Goal: Task Accomplishment & Management: Manage account settings

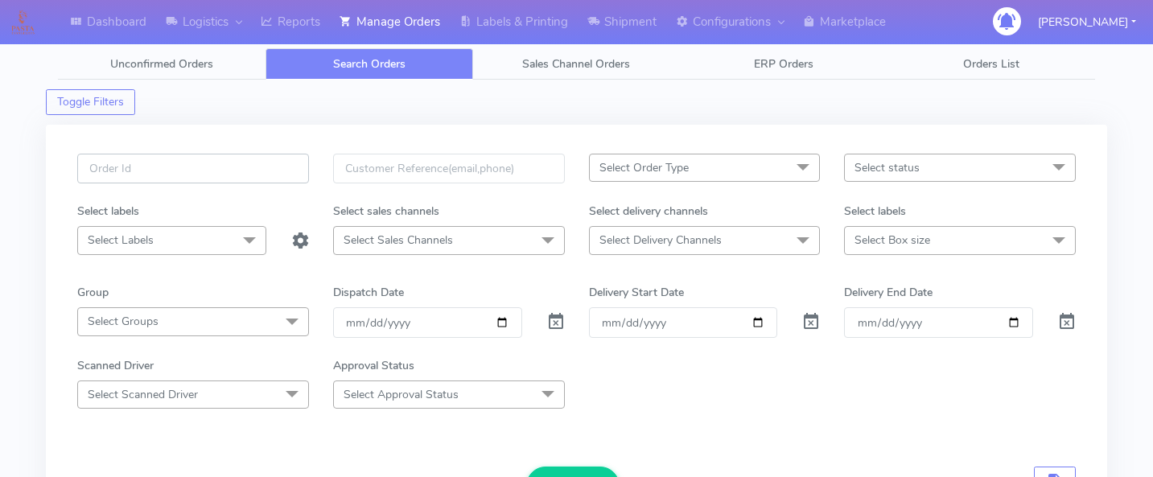
click at [225, 175] on input "text" at bounding box center [193, 169] width 232 height 30
paste input "1615808"
type input "1615808"
click at [560, 318] on span at bounding box center [555, 325] width 19 height 15
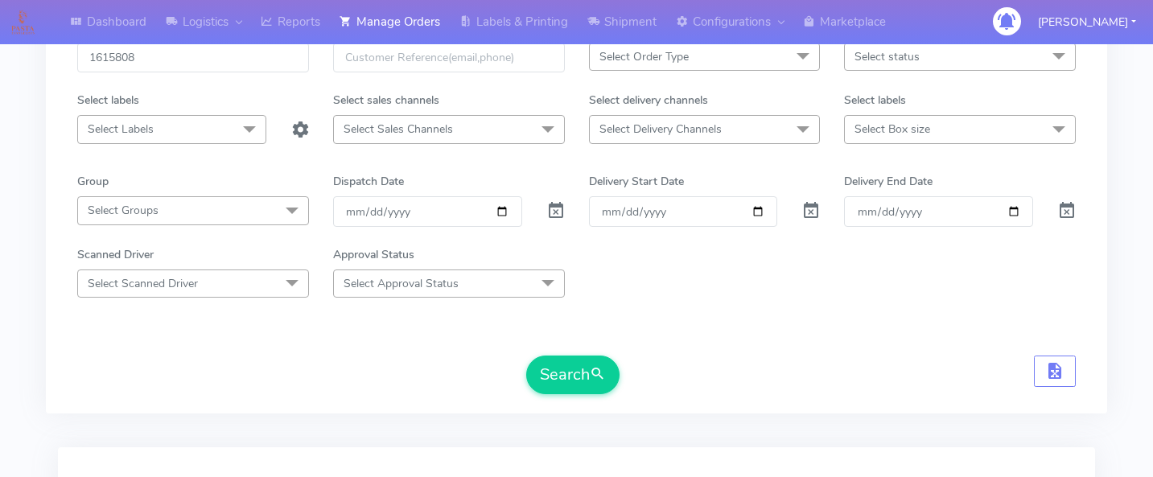
scroll to position [121, 0]
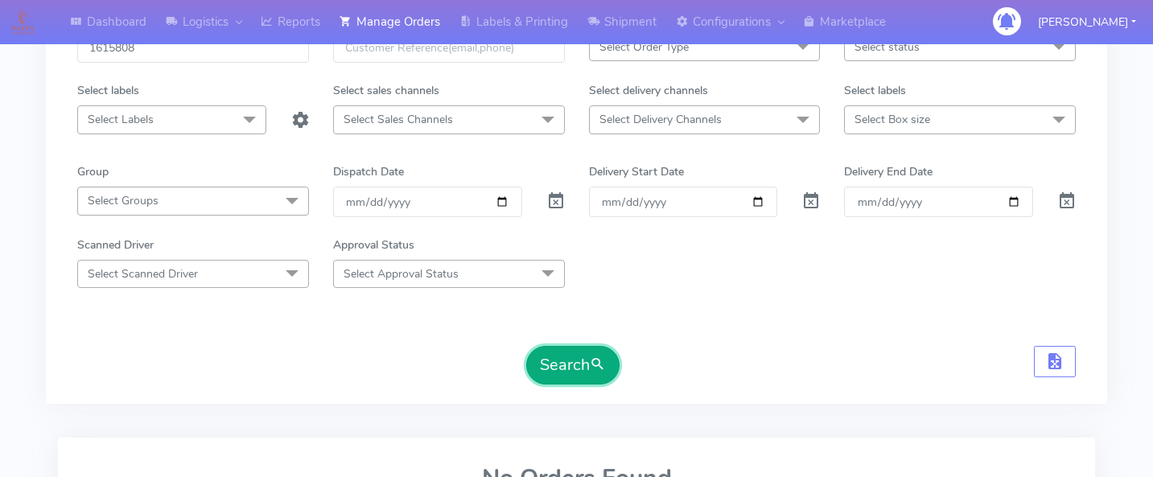
click at [565, 350] on button "Search" at bounding box center [572, 365] width 93 height 39
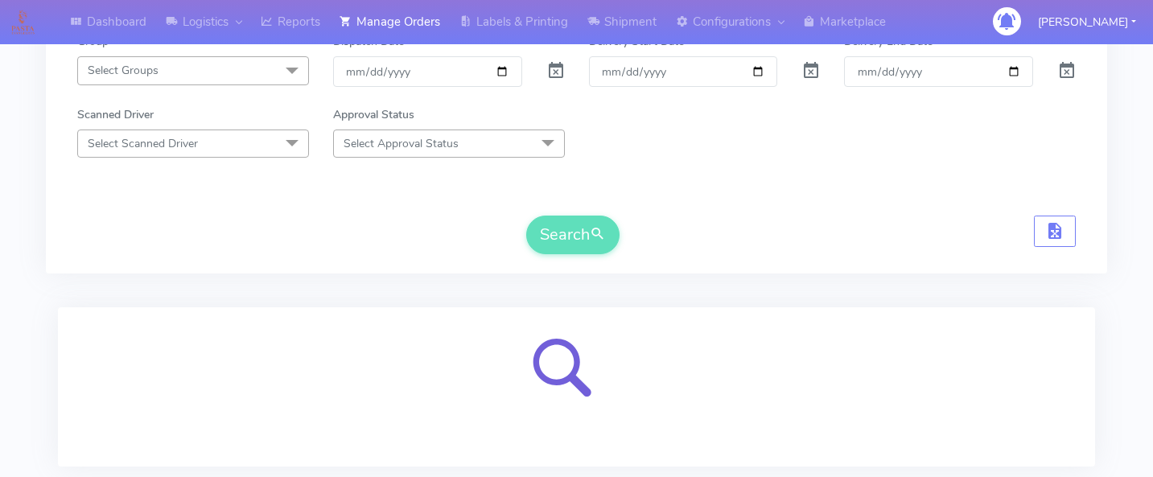
scroll to position [354, 0]
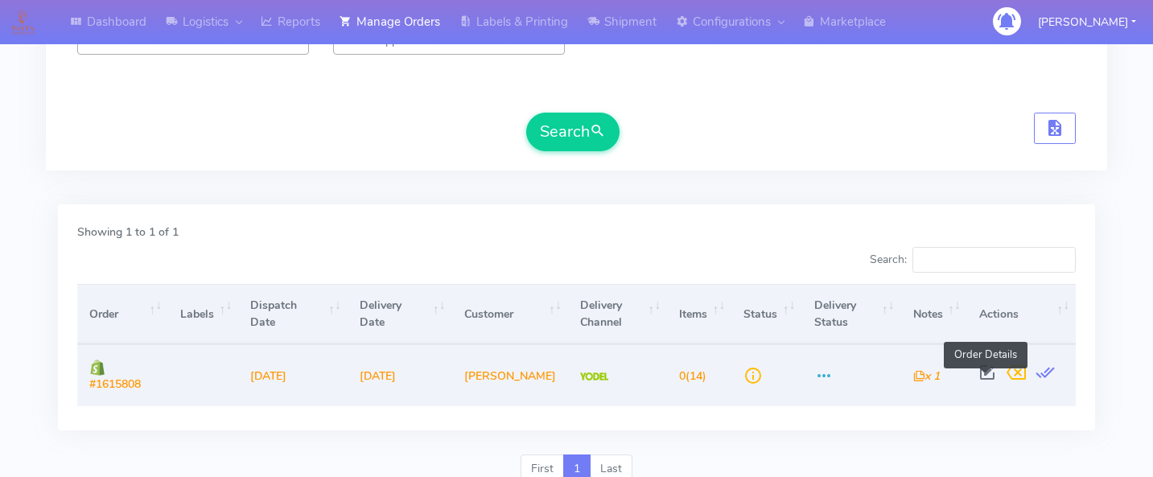
click at [987, 371] on span at bounding box center [987, 375] width 29 height 15
select select "5"
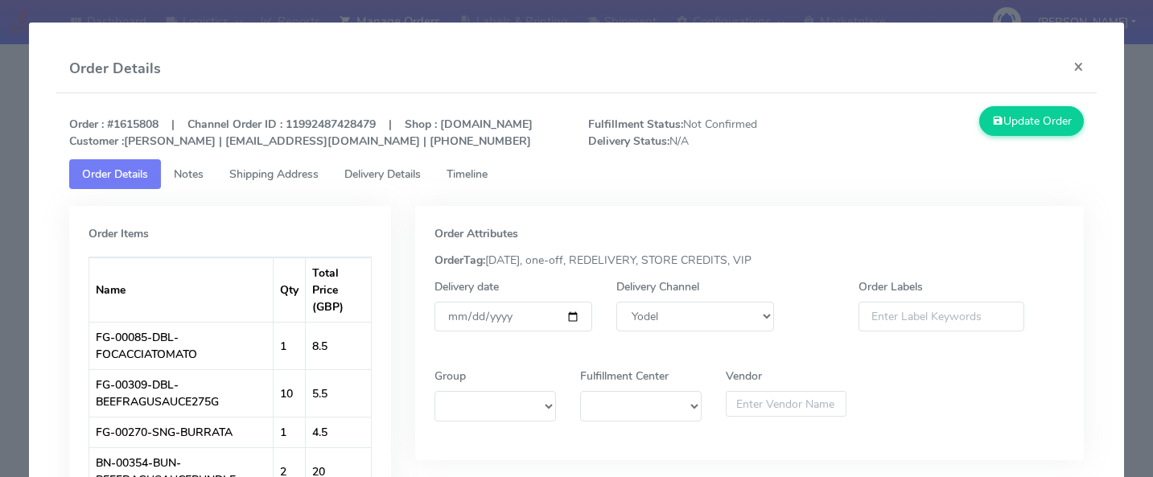
click at [395, 182] on span "Delivery Details" at bounding box center [382, 174] width 76 height 15
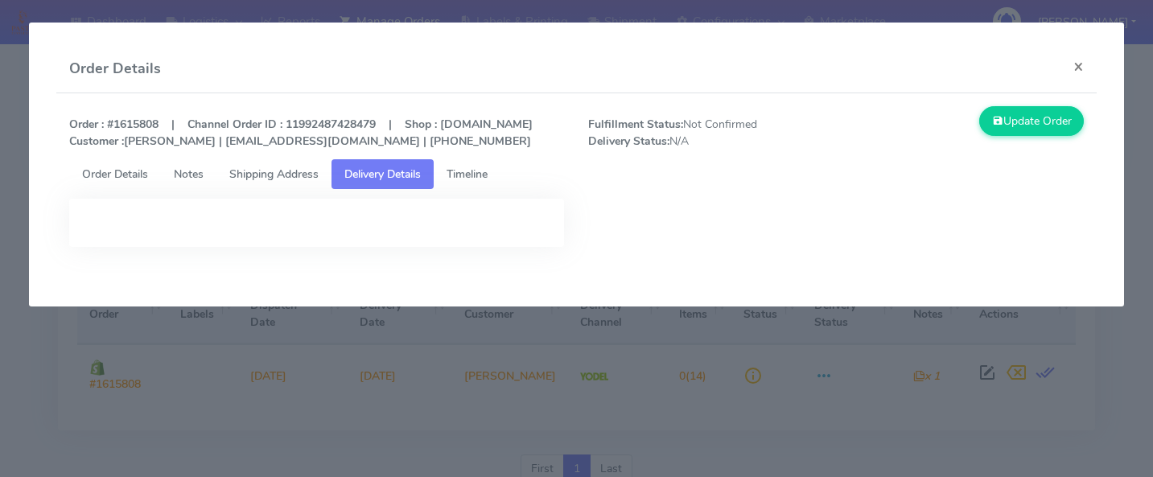
click at [462, 182] on span "Timeline" at bounding box center [466, 174] width 41 height 15
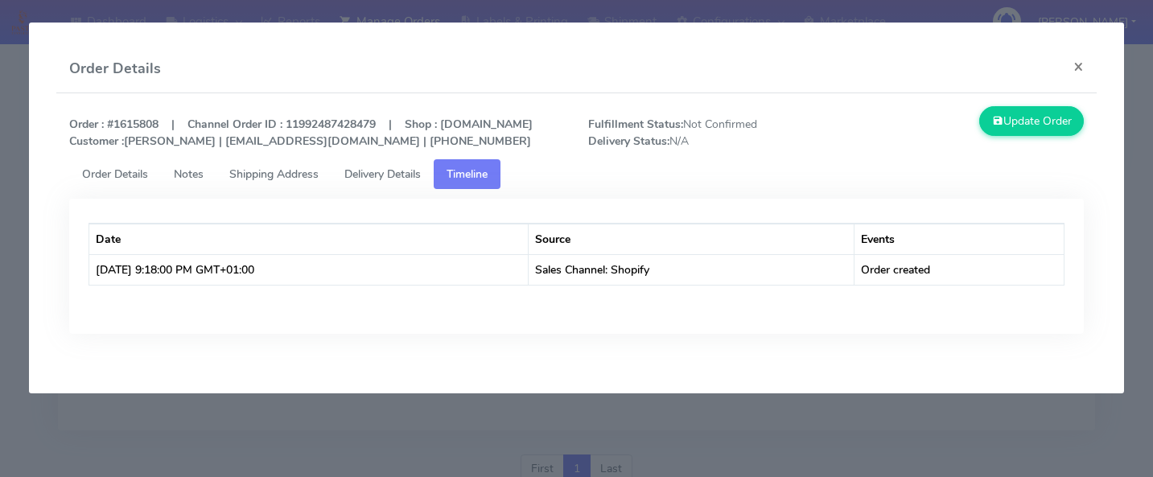
click at [269, 182] on span "Shipping Address" at bounding box center [273, 174] width 89 height 15
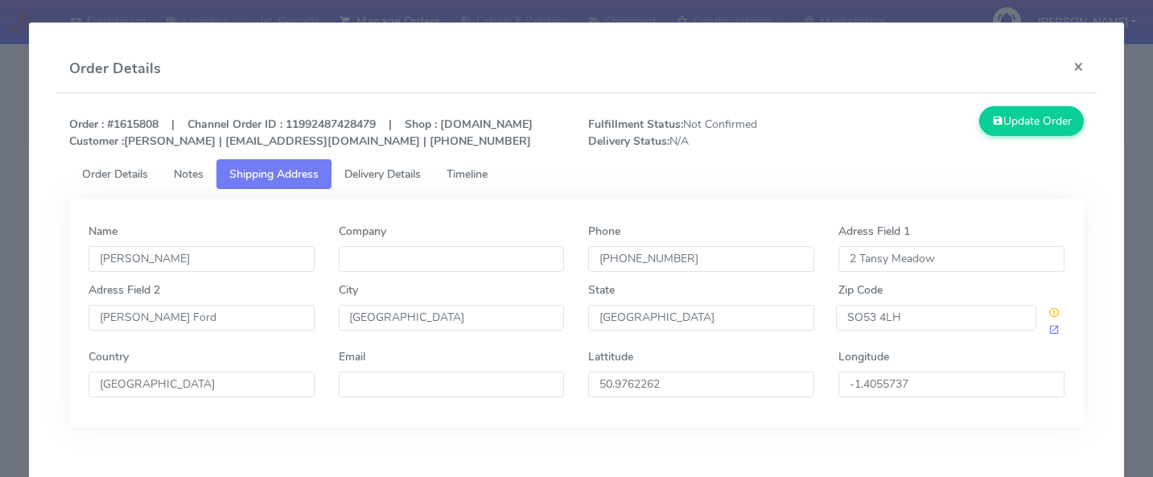
scroll to position [49, 0]
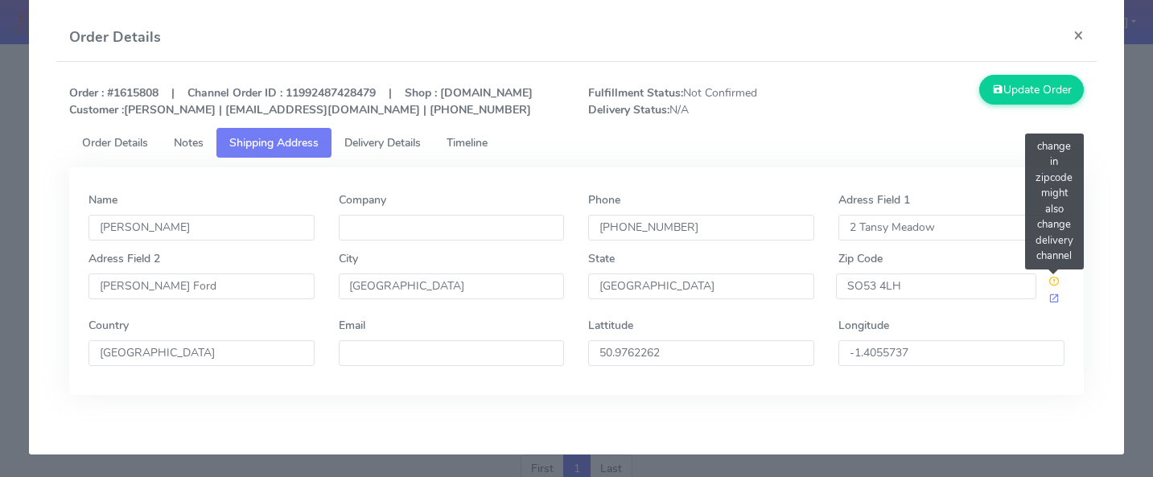
click at [1050, 279] on span at bounding box center [1053, 281] width 11 height 15
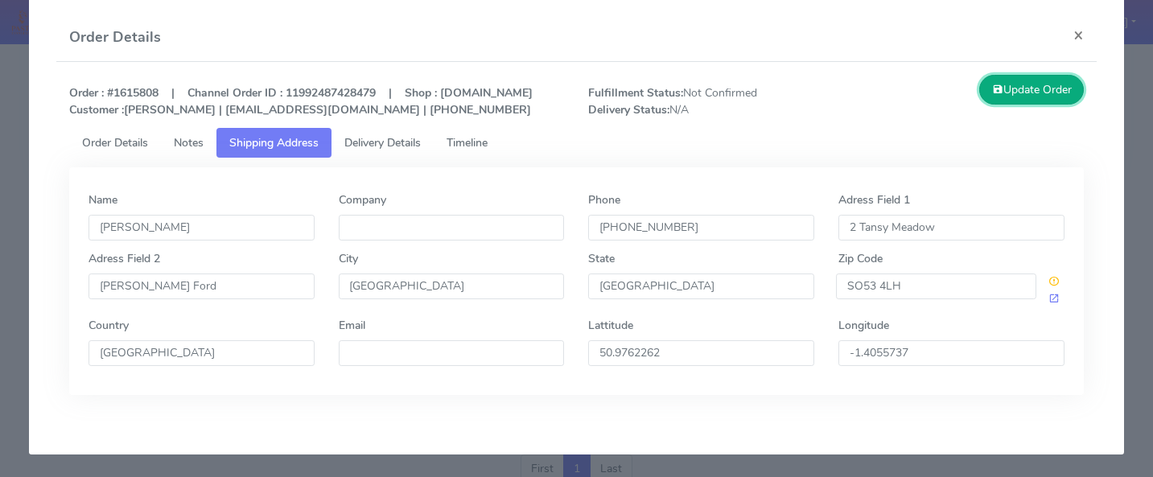
click at [1022, 78] on button "Update Order" at bounding box center [1031, 90] width 105 height 30
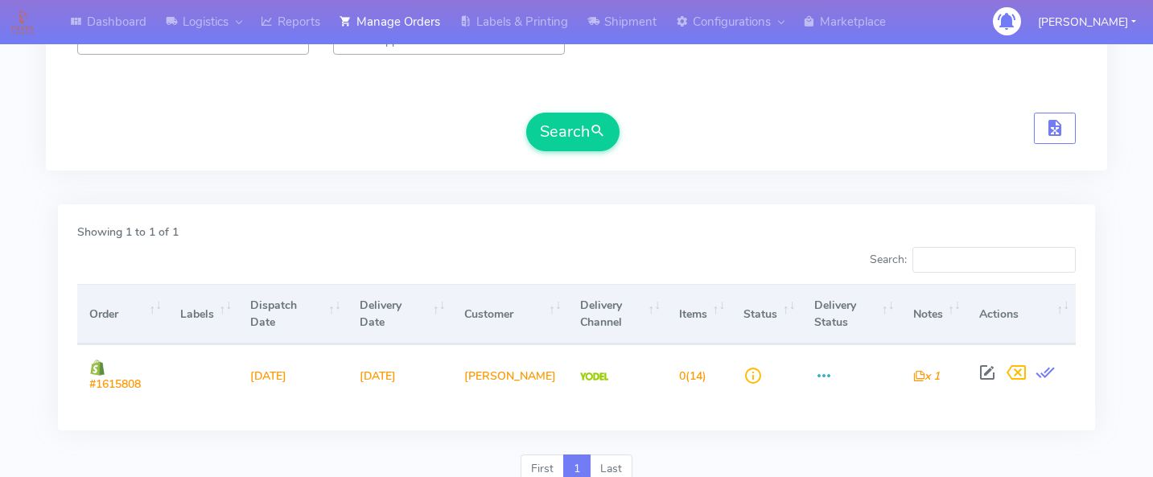
scroll to position [0, 0]
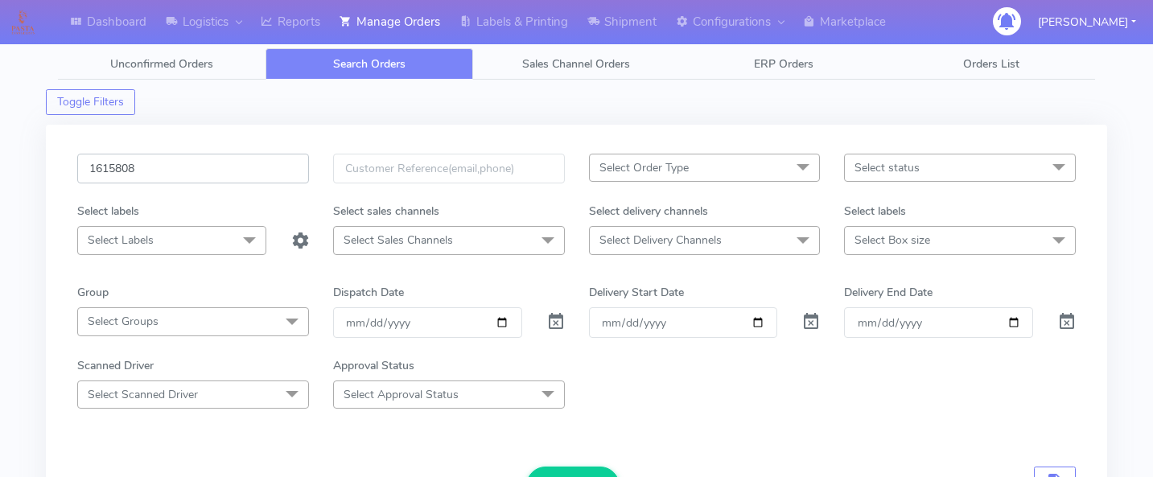
click at [204, 179] on input "1615808" at bounding box center [193, 169] width 232 height 30
paste input "1615232"
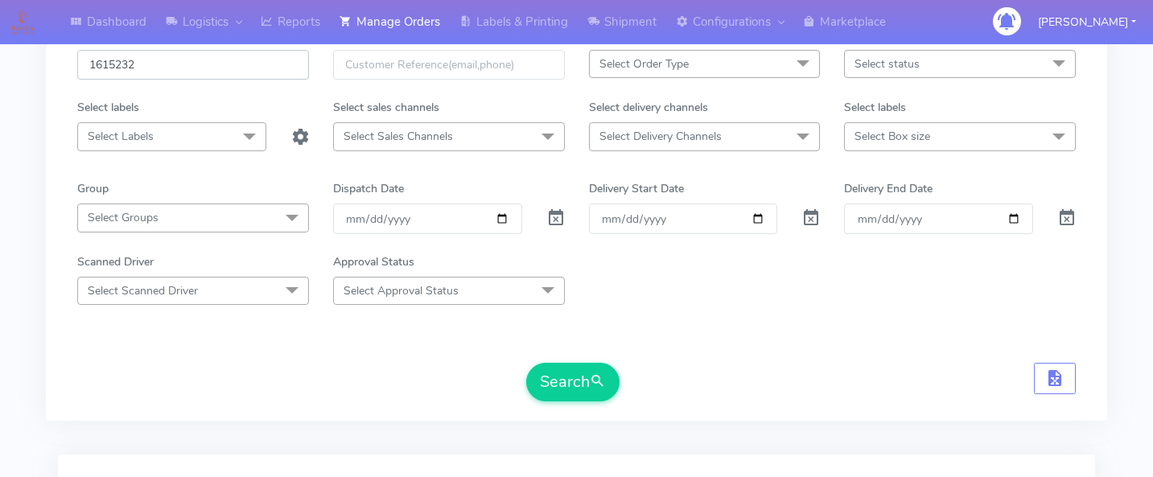
scroll to position [167, 0]
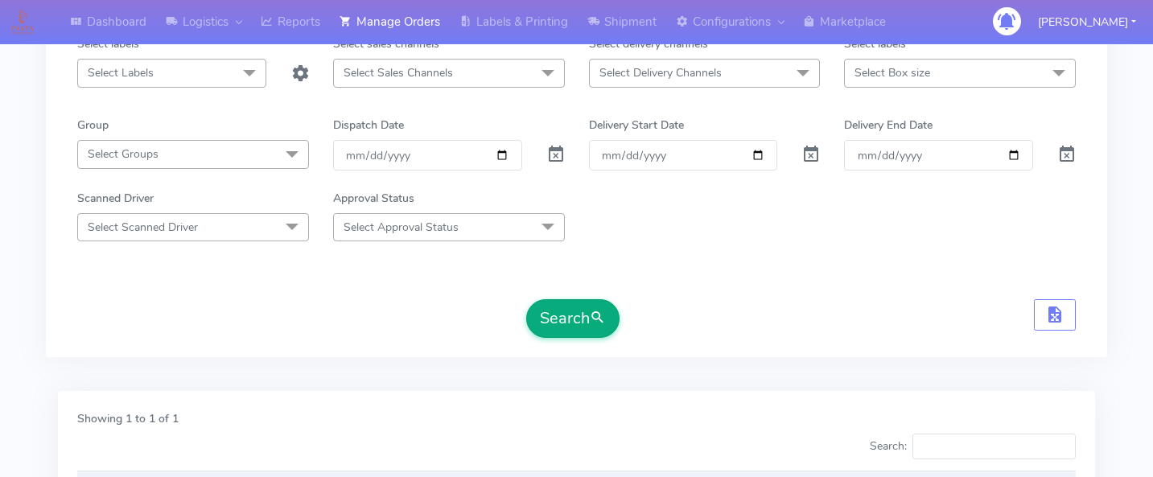
type input "1615232"
click at [557, 334] on button "Search" at bounding box center [572, 318] width 93 height 39
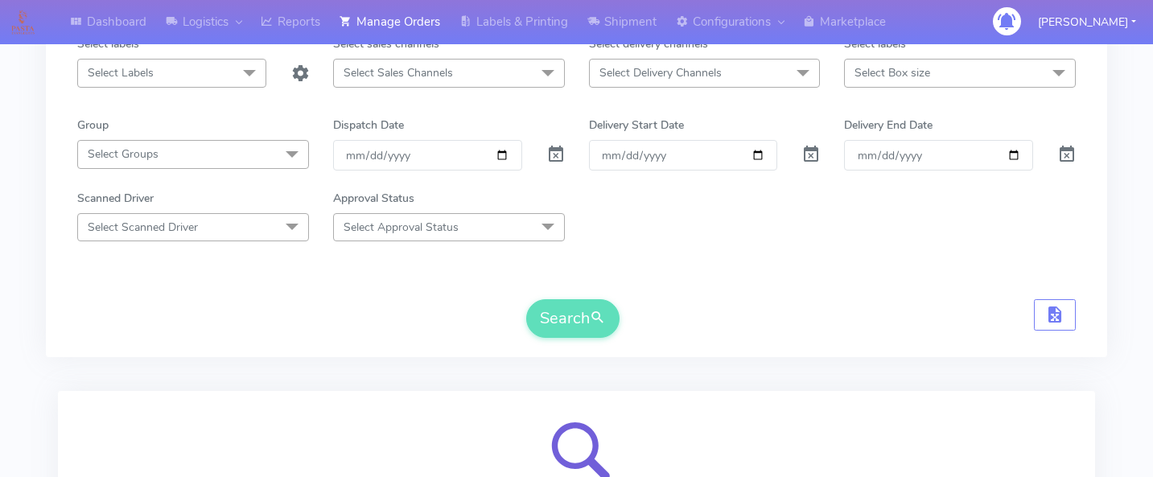
scroll to position [354, 0]
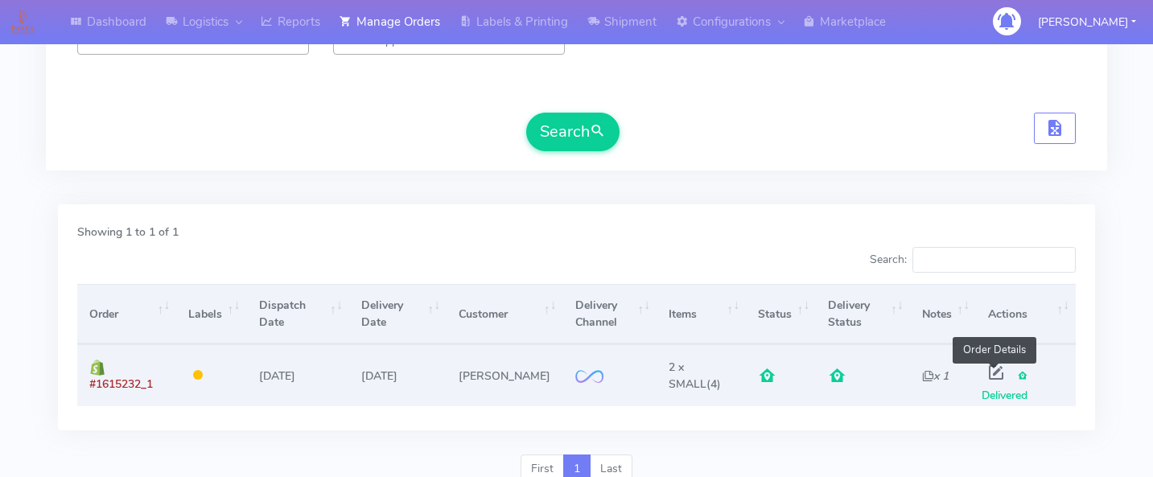
click at [987, 369] on span at bounding box center [995, 375] width 29 height 15
select select "2"
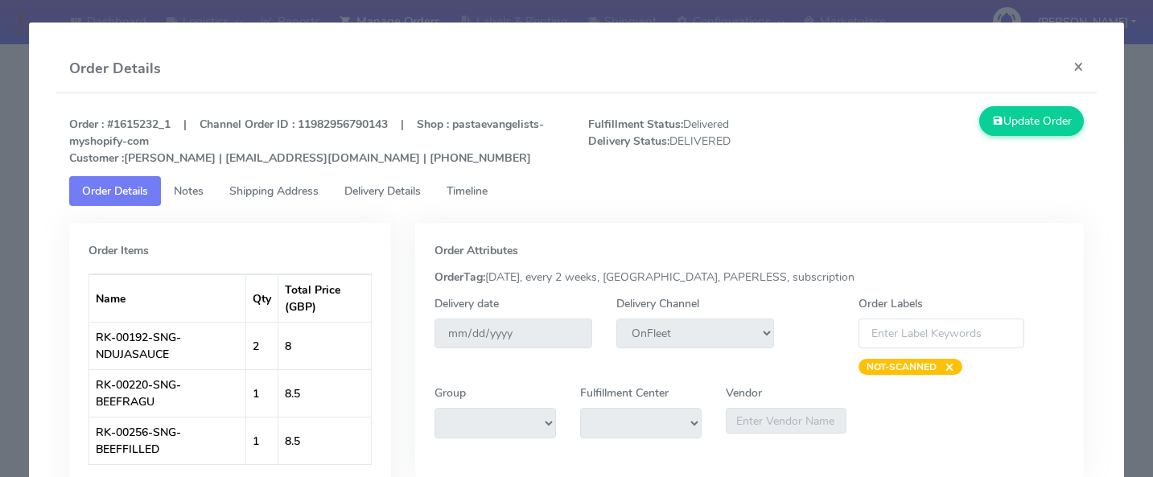
click at [394, 203] on link "Delivery Details" at bounding box center [382, 191] width 102 height 30
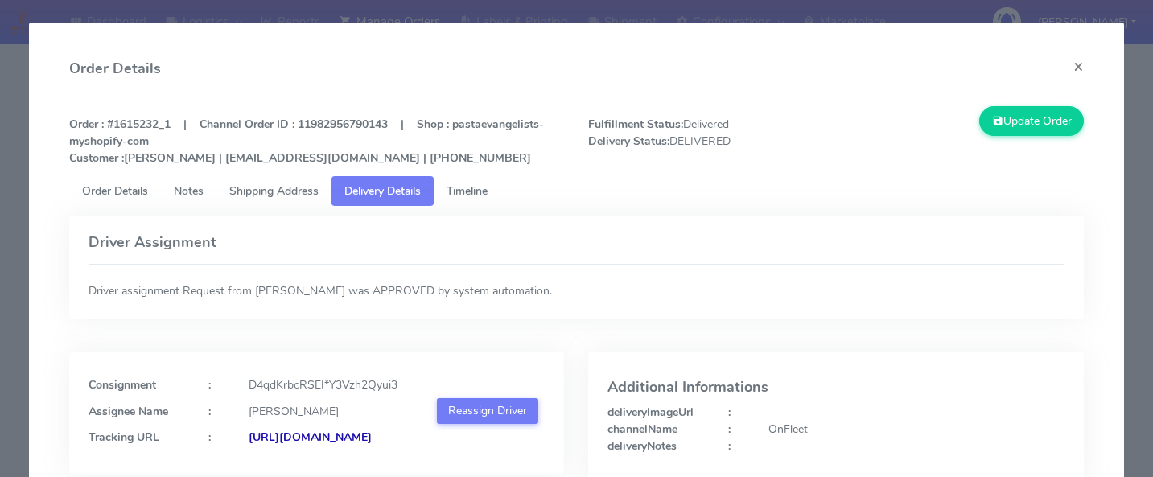
click at [477, 181] on link "Timeline" at bounding box center [467, 191] width 67 height 30
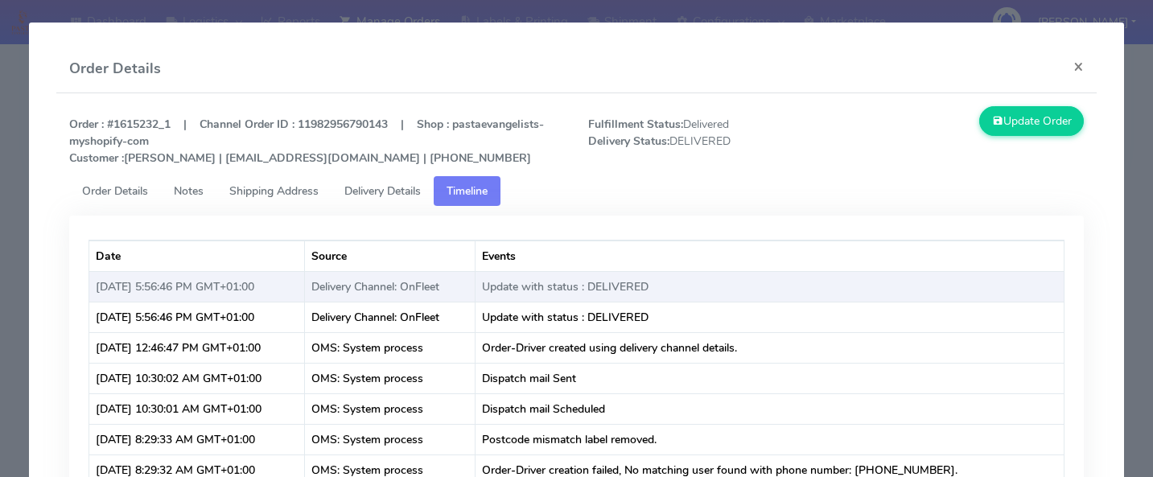
drag, startPoint x: 319, startPoint y: 285, endPoint x: 91, endPoint y: 291, distance: 228.5
click at [91, 291] on td "[DATE] 5:56:46 PM GMT+01:00" at bounding box center [197, 286] width 216 height 31
copy td "[DATE] 5:56:46 PM GMT+01:00"
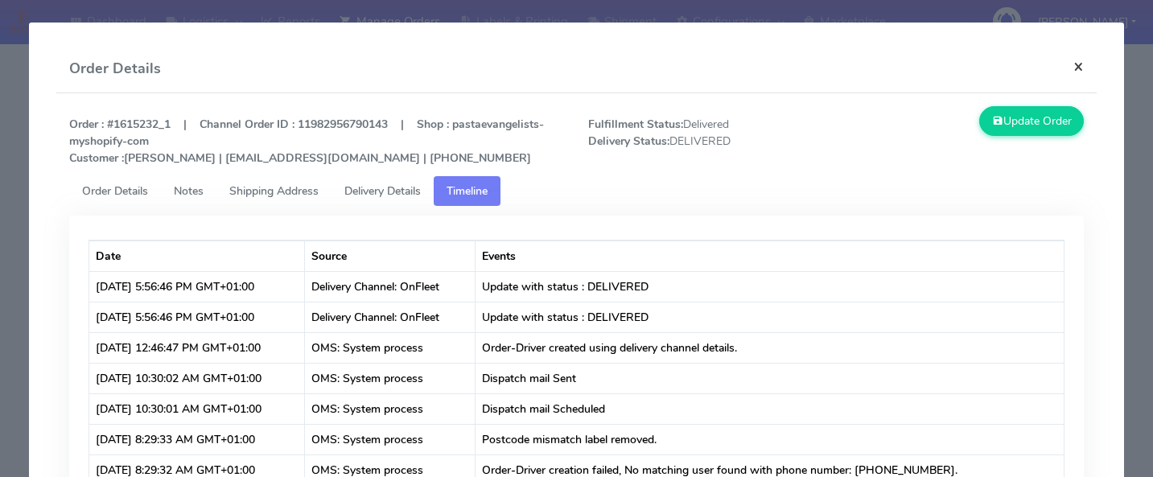
click at [1077, 66] on button "×" at bounding box center [1078, 66] width 36 height 43
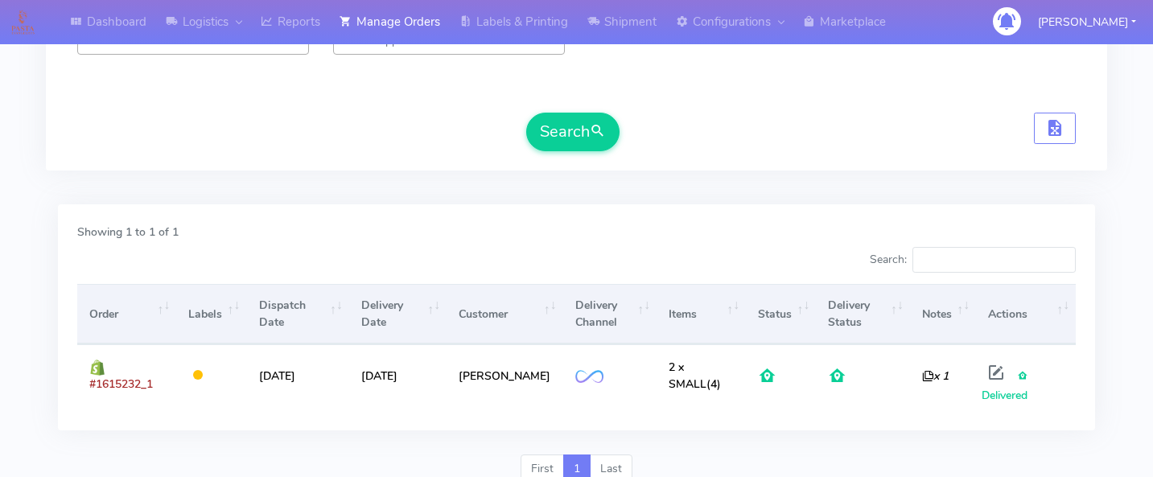
scroll to position [0, 0]
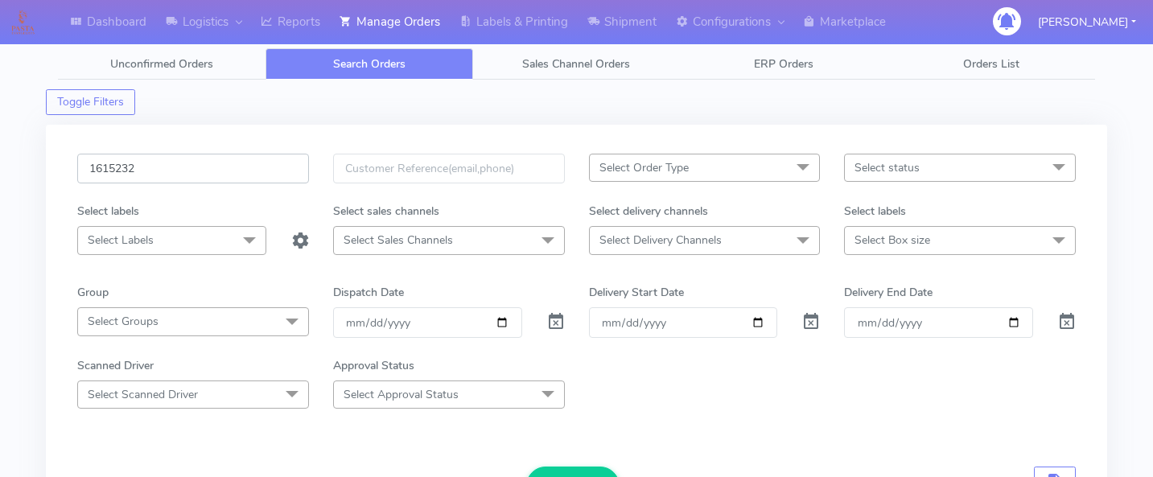
click at [167, 171] on input "1615232" at bounding box center [193, 169] width 232 height 30
paste input "1615808"
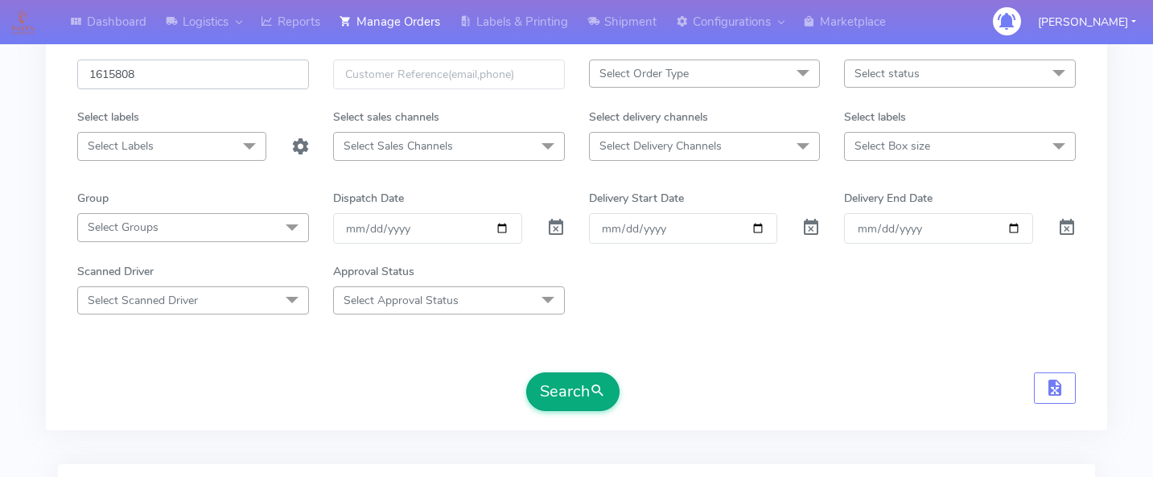
type input "1615808"
click at [566, 391] on button "Search" at bounding box center [572, 391] width 93 height 39
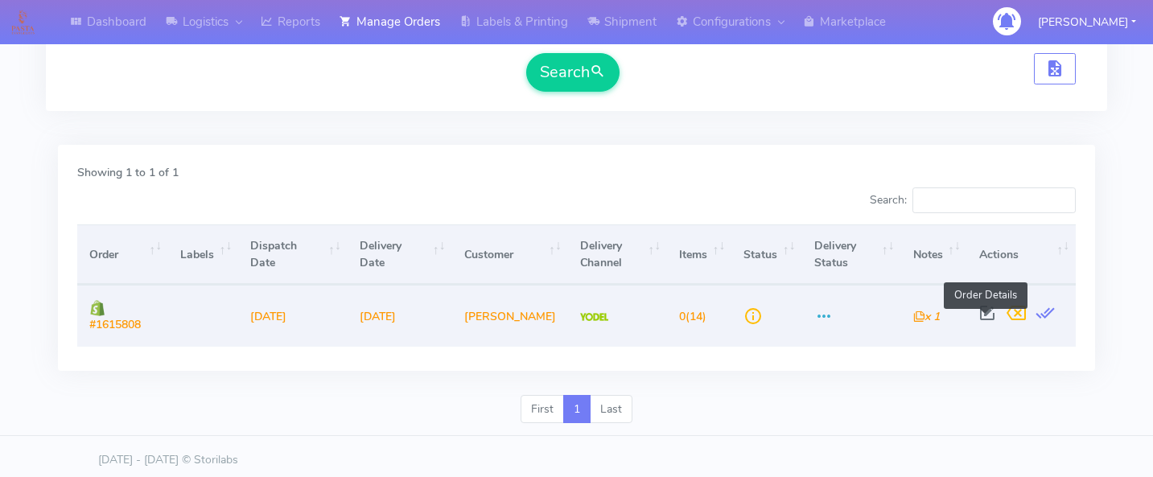
click at [981, 315] on span at bounding box center [987, 316] width 29 height 15
select select "5"
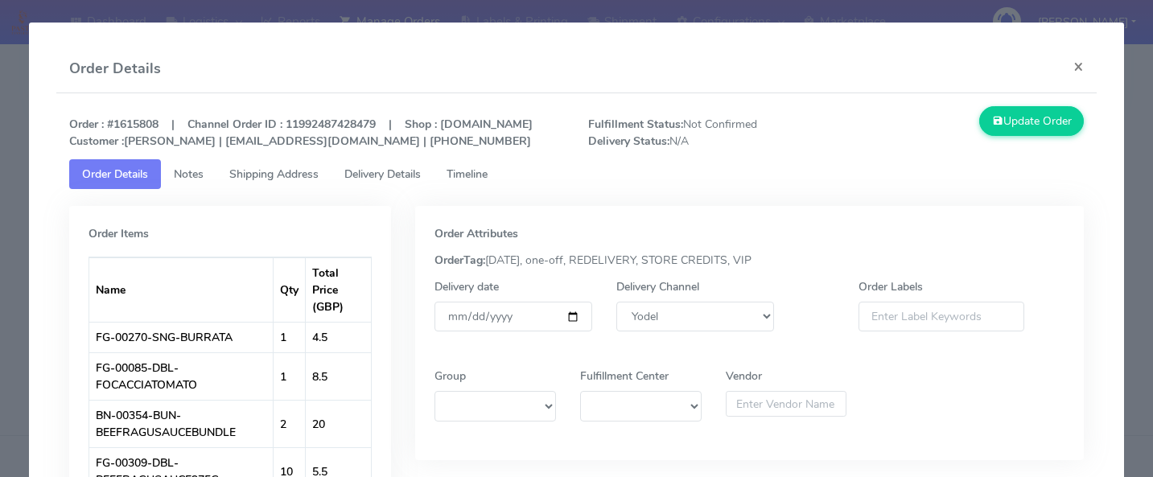
click at [403, 182] on span "Delivery Details" at bounding box center [382, 174] width 76 height 15
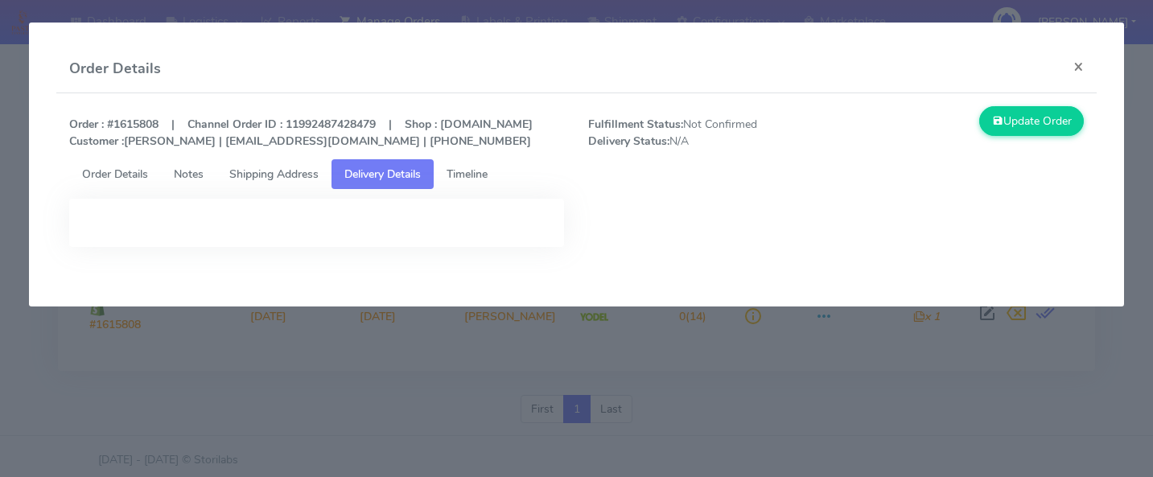
click at [487, 182] on span "Timeline" at bounding box center [466, 174] width 41 height 15
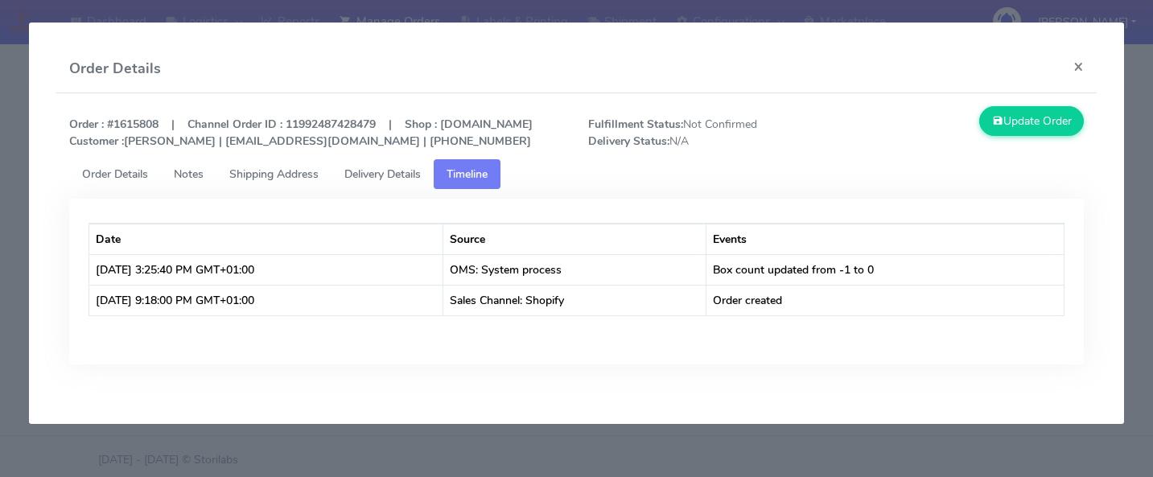
click at [287, 182] on span "Shipping Address" at bounding box center [273, 174] width 89 height 15
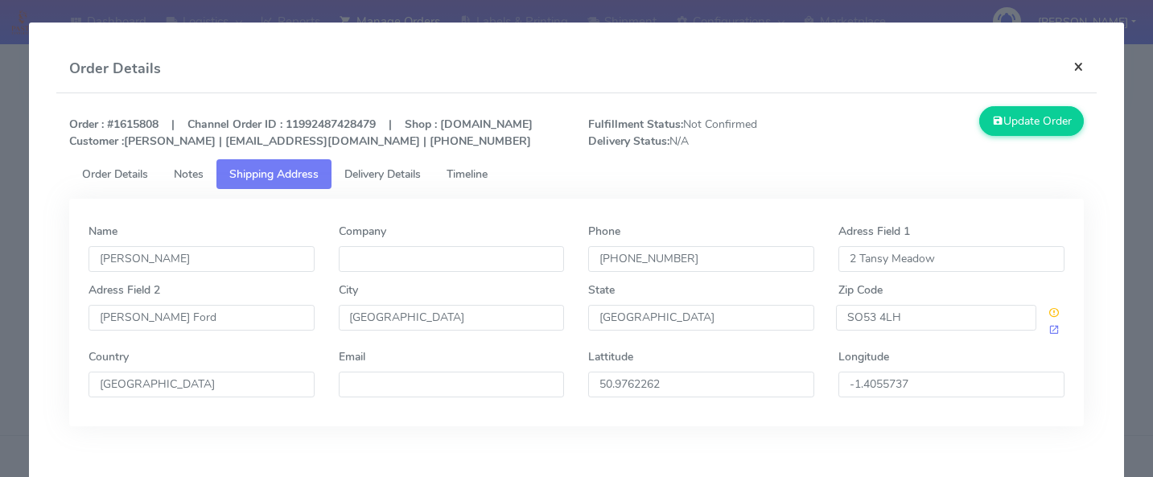
click at [1082, 67] on button "×" at bounding box center [1078, 66] width 36 height 43
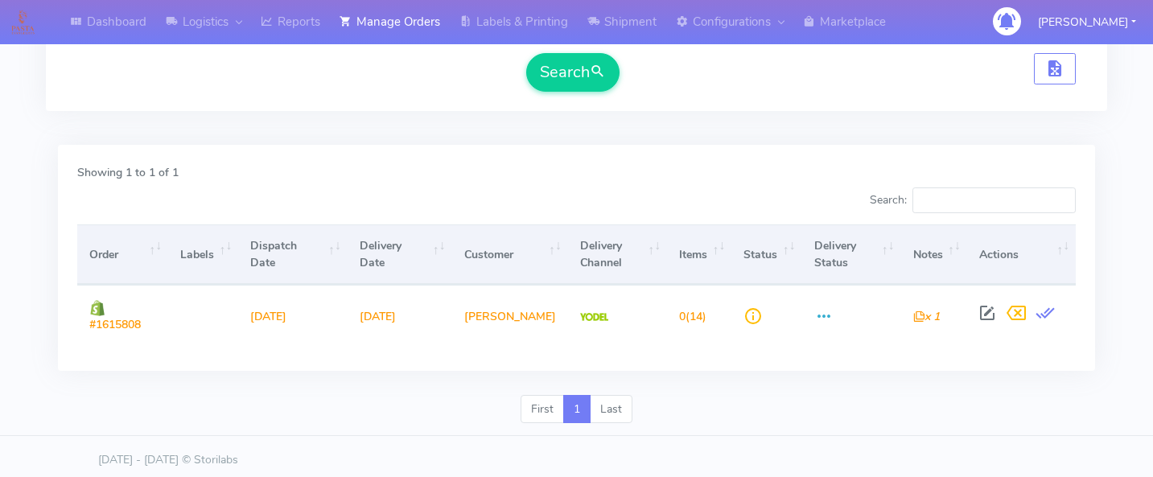
scroll to position [0, 0]
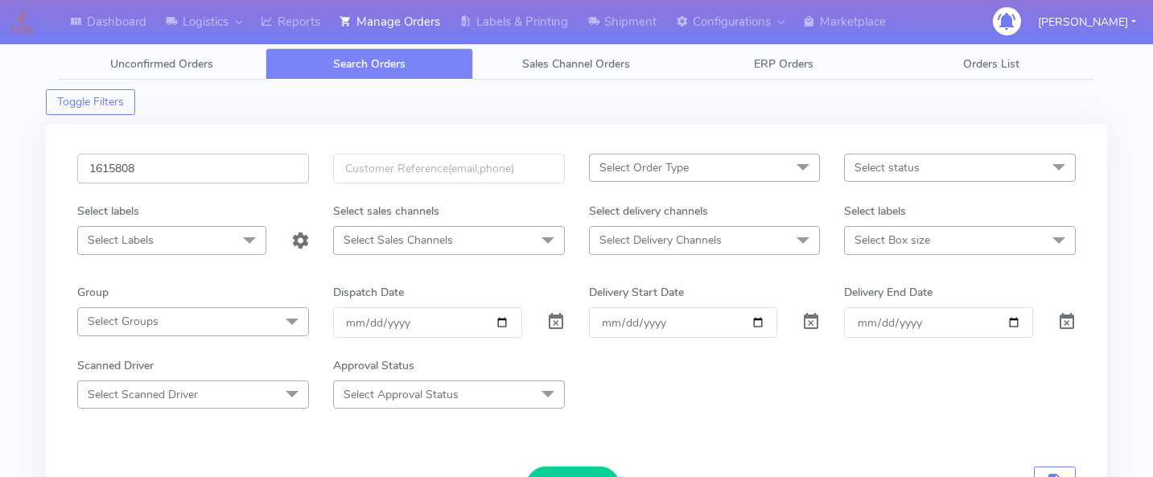
click at [167, 171] on input "1615808" at bounding box center [193, 169] width 232 height 30
paste input "1615389"
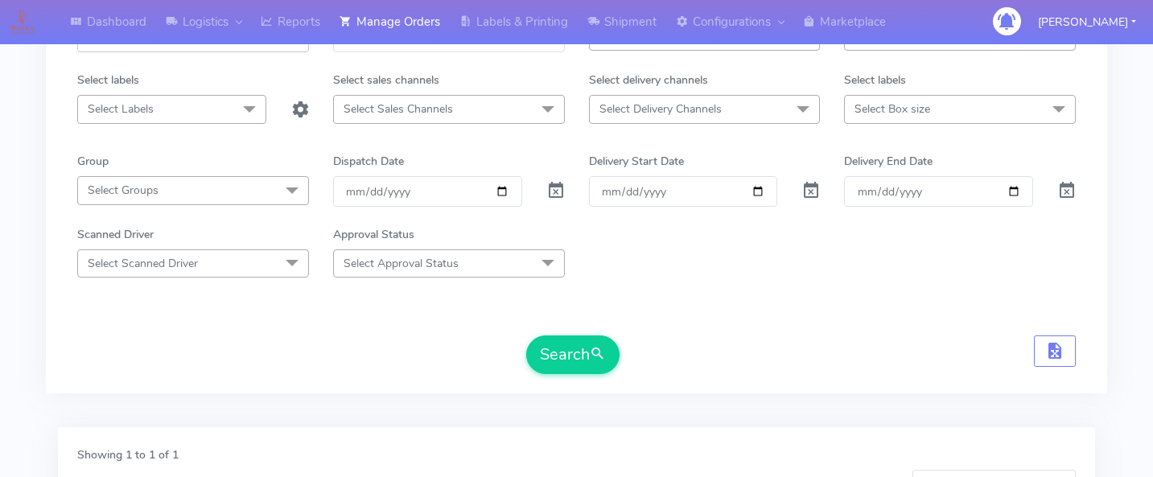
scroll to position [135, 0]
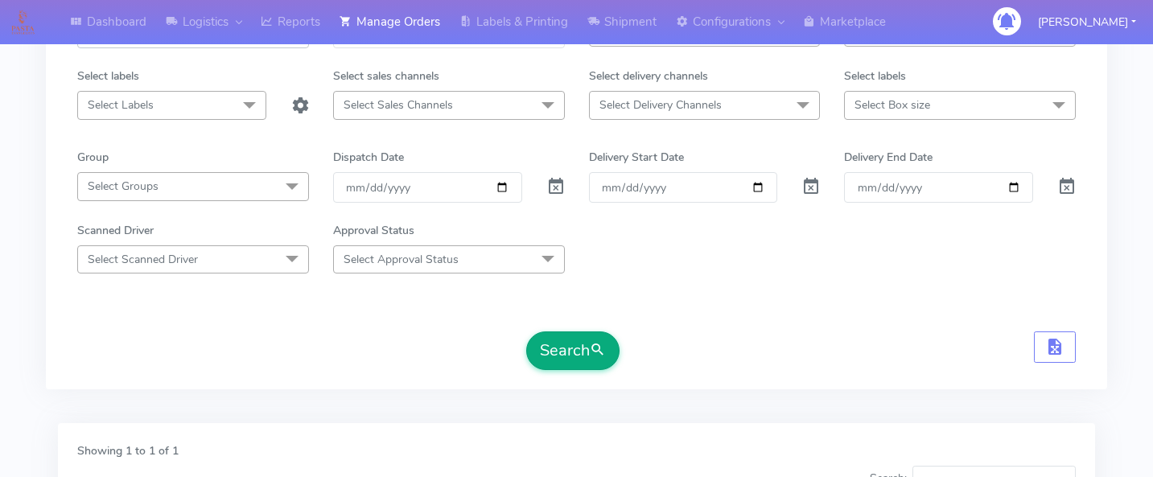
type input "1615389"
click at [566, 345] on button "Search" at bounding box center [572, 350] width 93 height 39
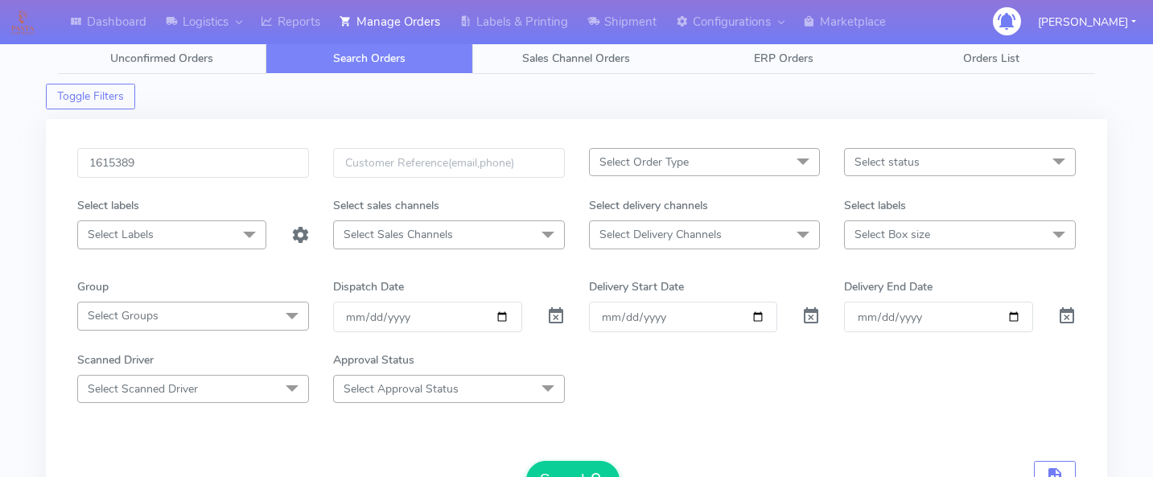
scroll to position [4, 0]
click at [208, 158] on input "1615389" at bounding box center [193, 165] width 232 height 30
paste input "1615389"
type input "1615389"
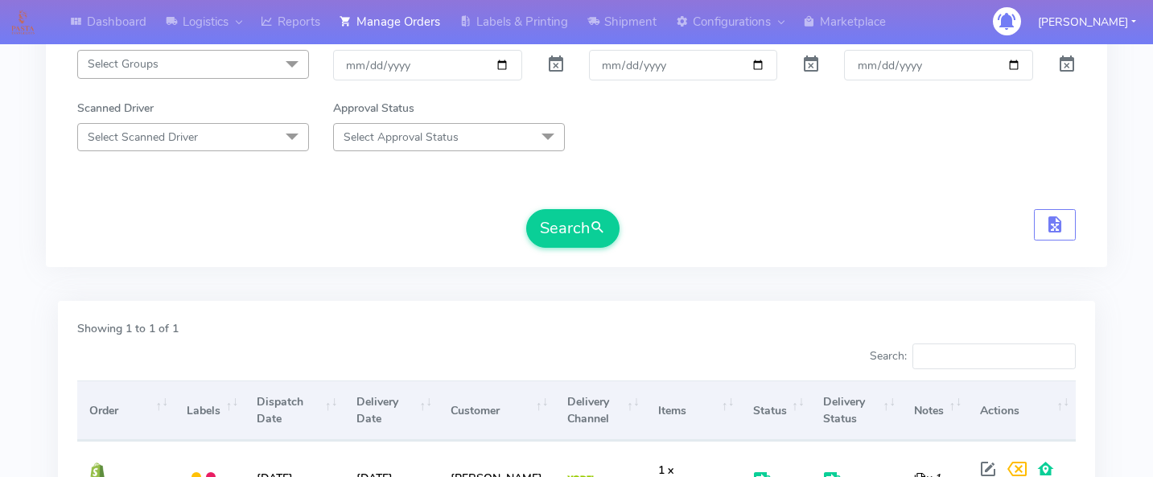
scroll to position [281, 0]
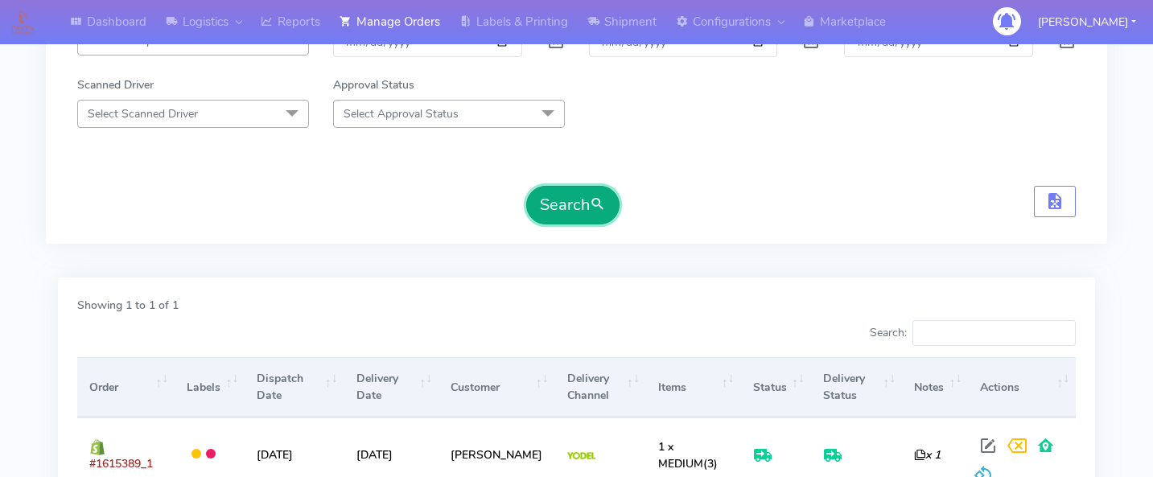
click at [580, 216] on button "Search" at bounding box center [572, 205] width 93 height 39
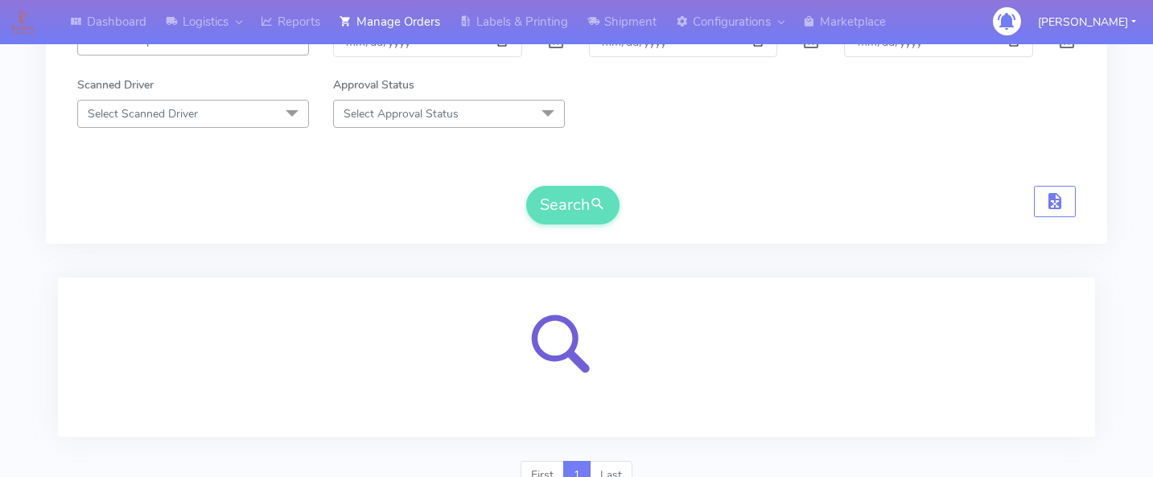
scroll to position [354, 0]
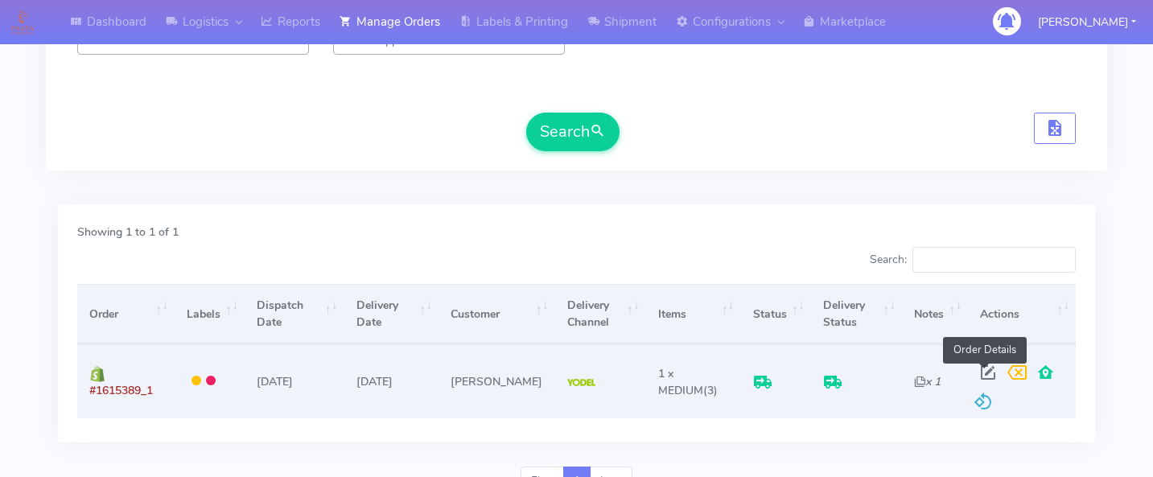
click at [986, 372] on span at bounding box center [987, 375] width 29 height 15
select select "5"
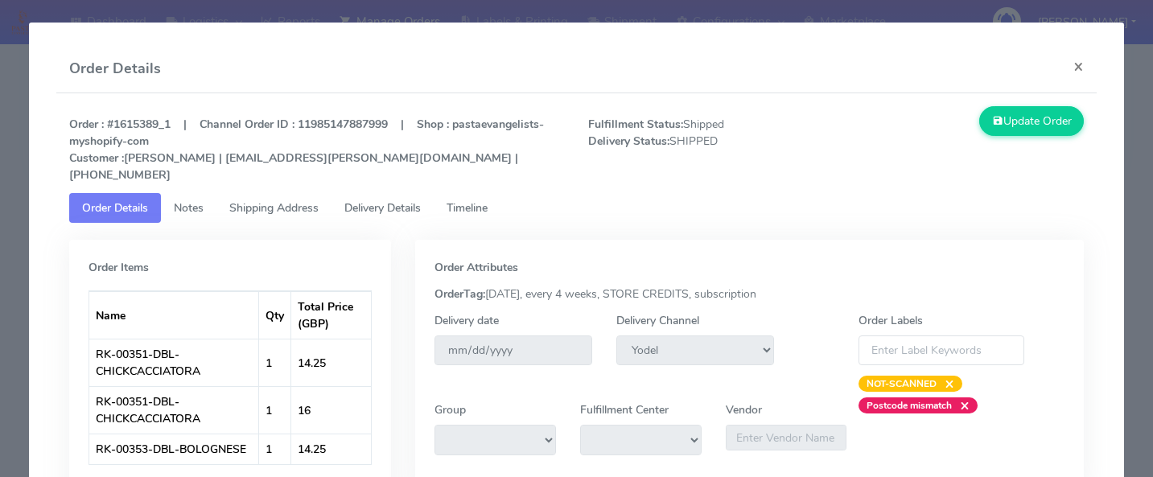
click at [434, 193] on link "Delivery Details" at bounding box center [382, 208] width 102 height 30
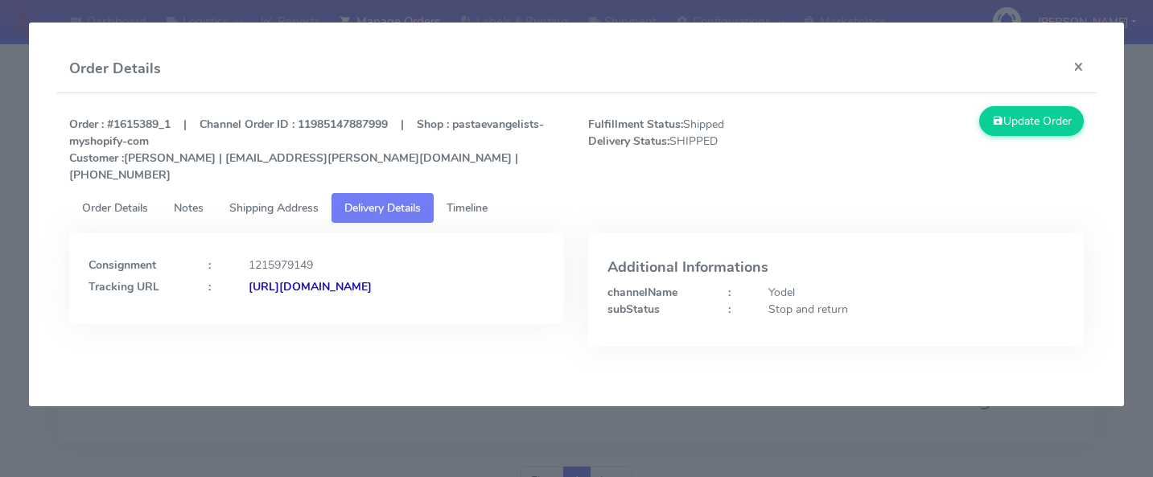
click at [466, 200] on span "Timeline" at bounding box center [466, 207] width 41 height 15
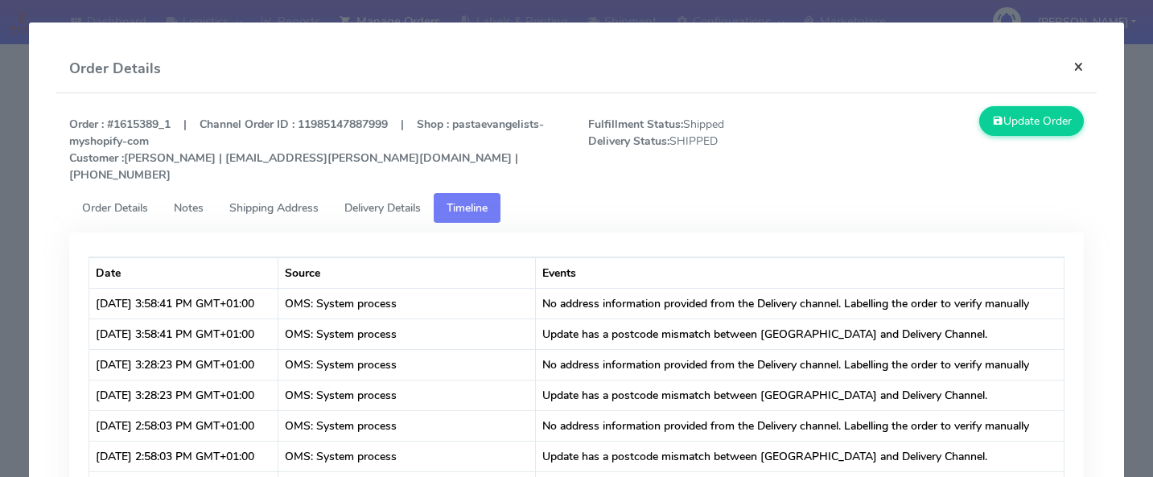
click at [1082, 64] on button "×" at bounding box center [1078, 66] width 36 height 43
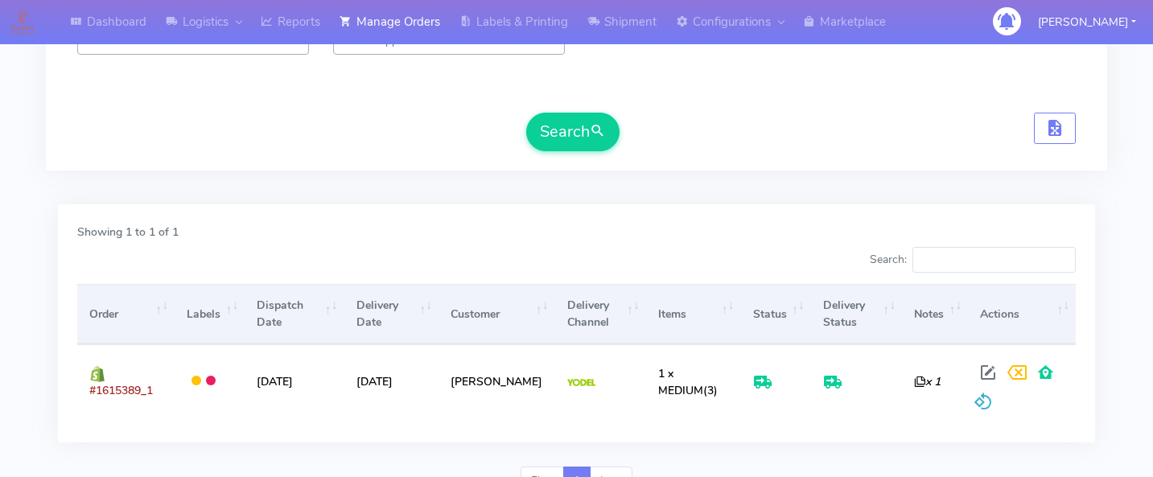
scroll to position [0, 0]
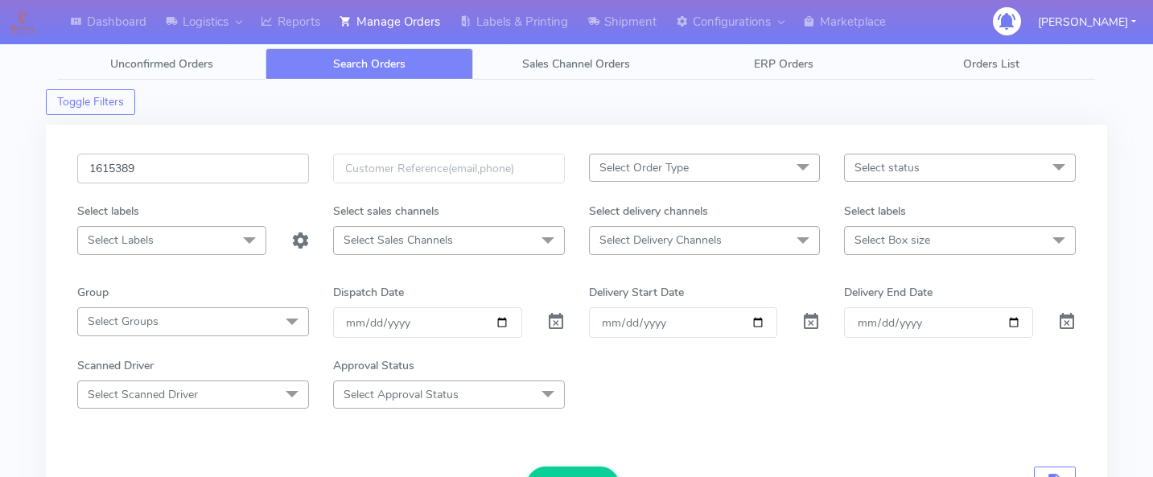
click at [230, 164] on input "1615389" at bounding box center [193, 169] width 232 height 30
paste input "1615512"
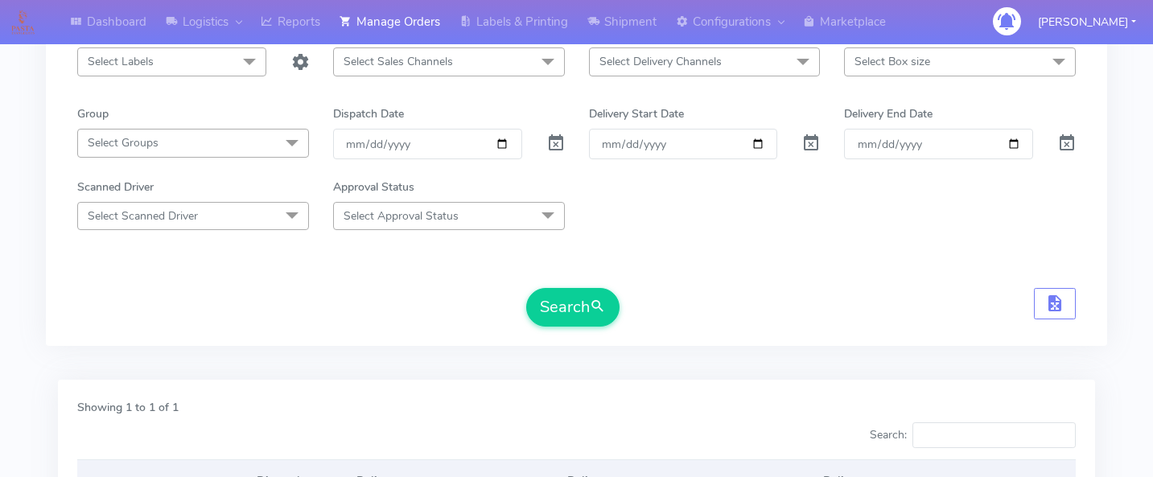
scroll to position [190, 0]
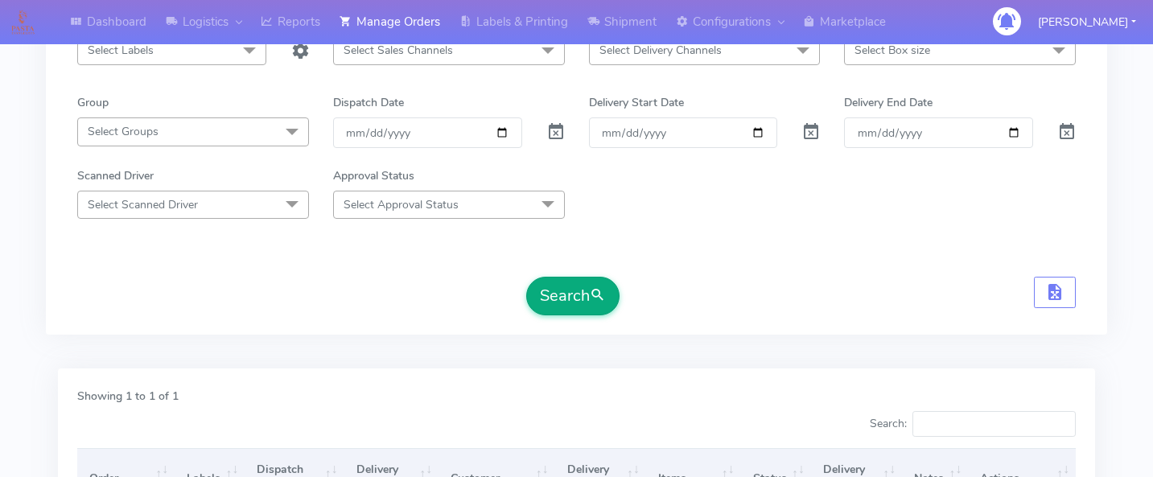
type input "1615512"
click at [546, 300] on button "Search" at bounding box center [572, 296] width 93 height 39
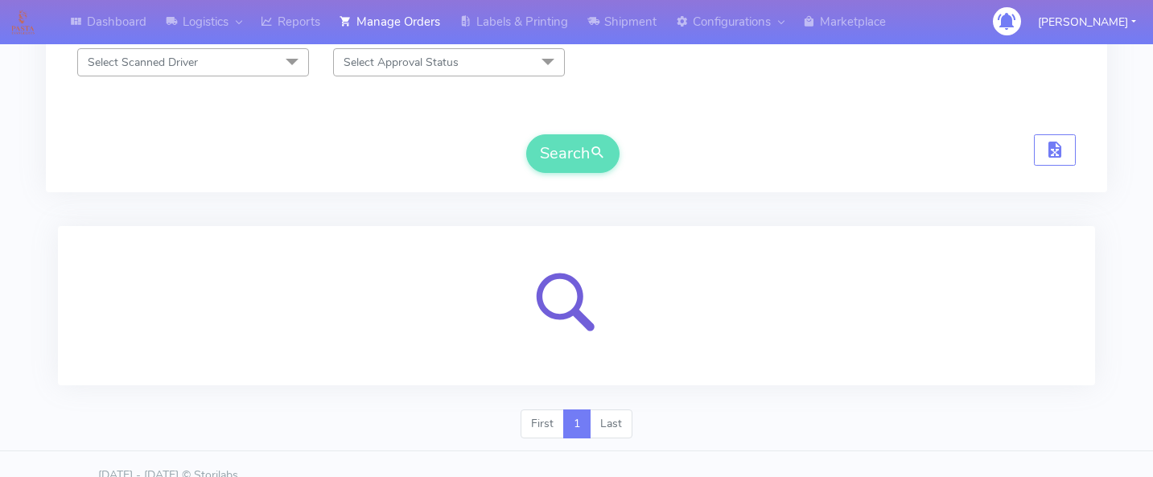
scroll to position [354, 0]
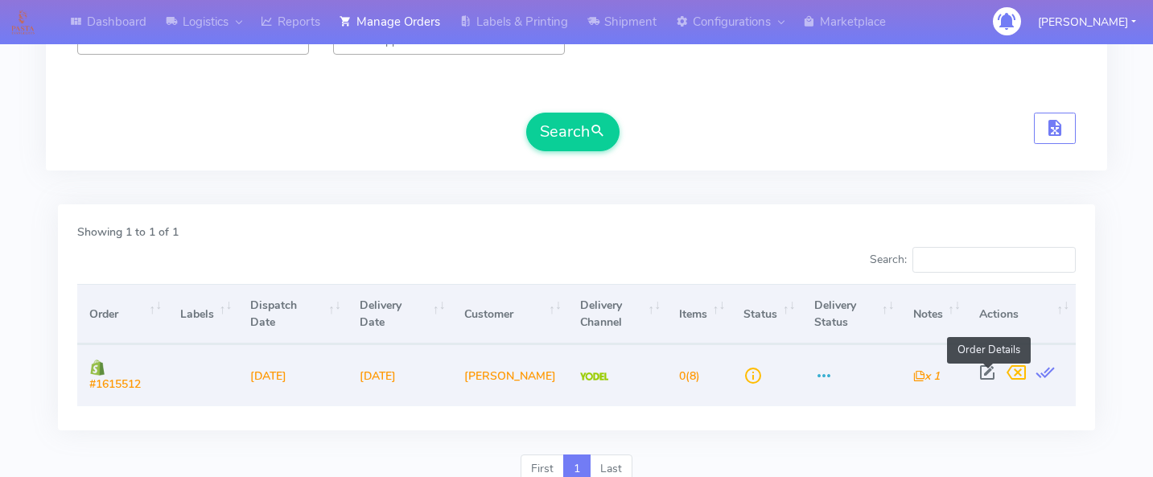
click at [982, 370] on span at bounding box center [987, 375] width 29 height 15
select select "5"
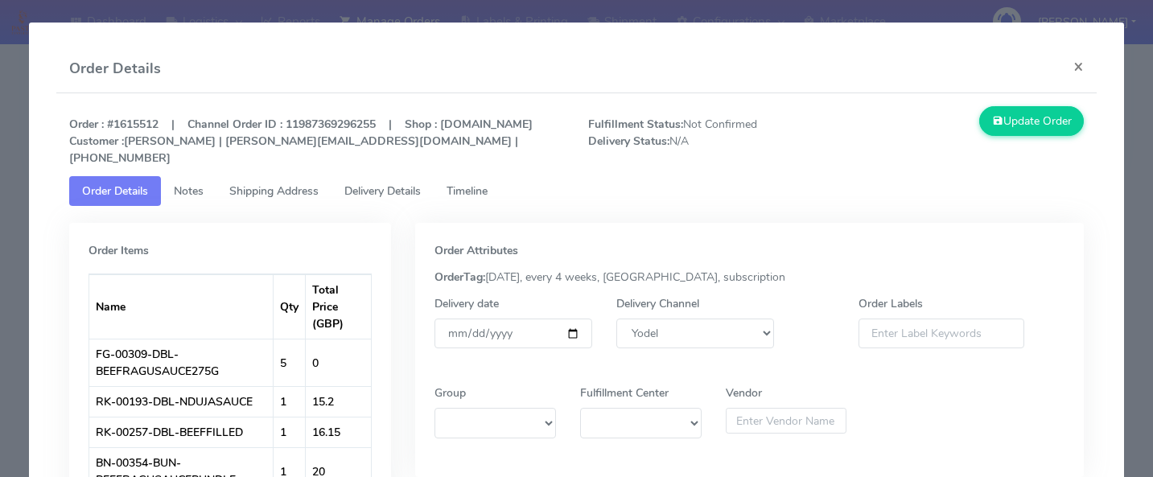
click at [389, 191] on span "Delivery Details" at bounding box center [382, 190] width 76 height 15
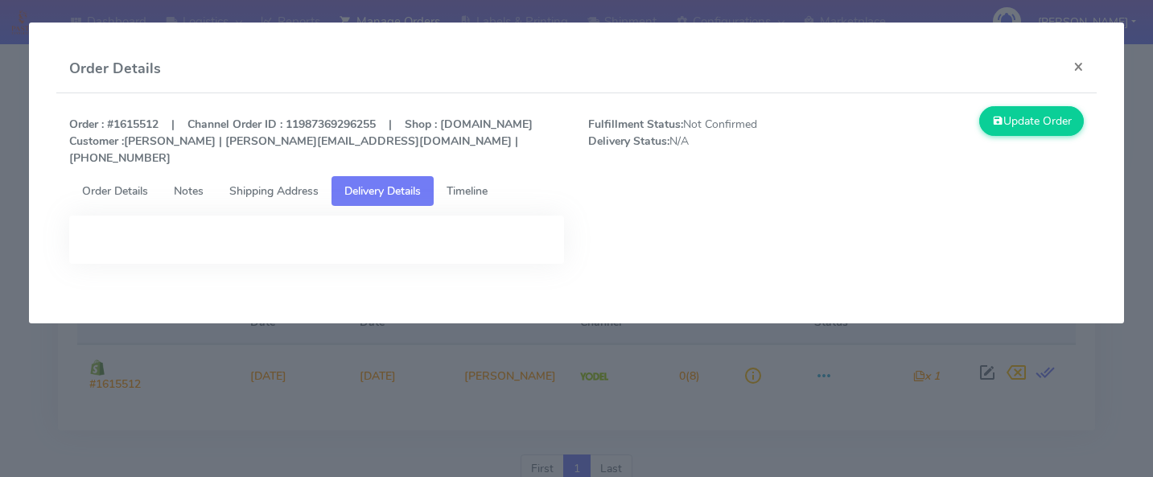
click at [286, 194] on span "Shipping Address" at bounding box center [273, 190] width 89 height 15
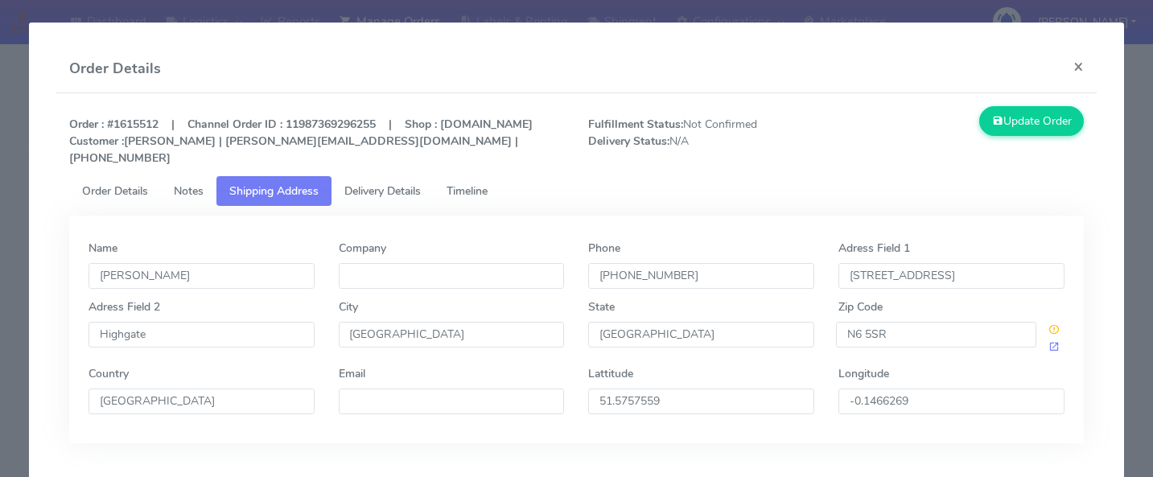
click at [143, 179] on link "Order Details" at bounding box center [115, 191] width 92 height 30
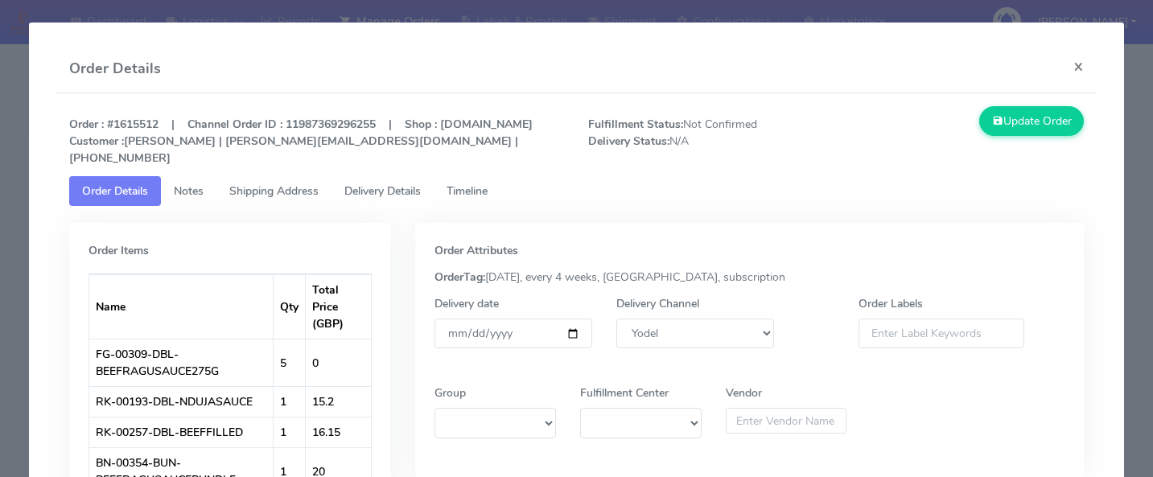
click at [458, 190] on span "Timeline" at bounding box center [466, 190] width 41 height 15
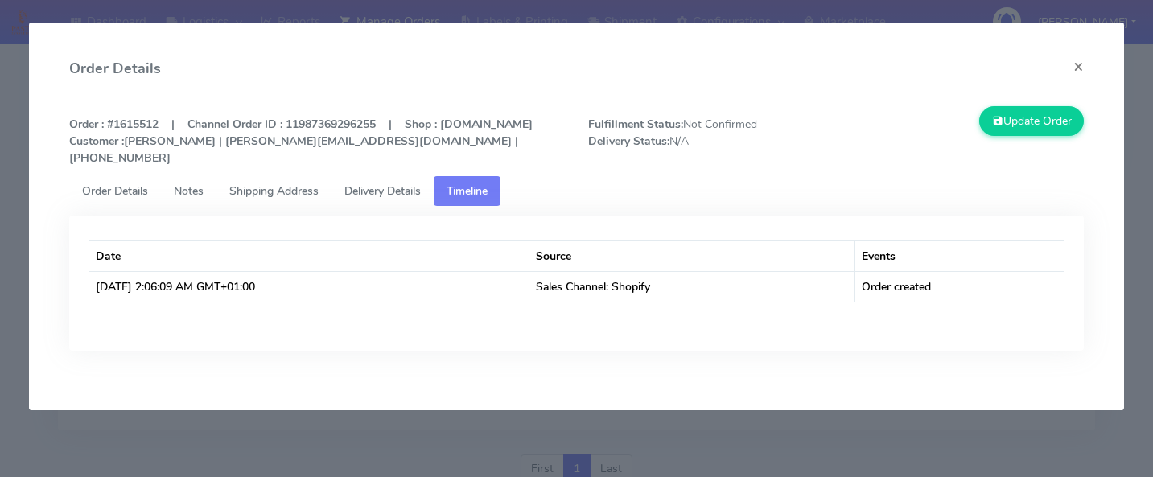
click at [419, 195] on span "Delivery Details" at bounding box center [382, 190] width 76 height 15
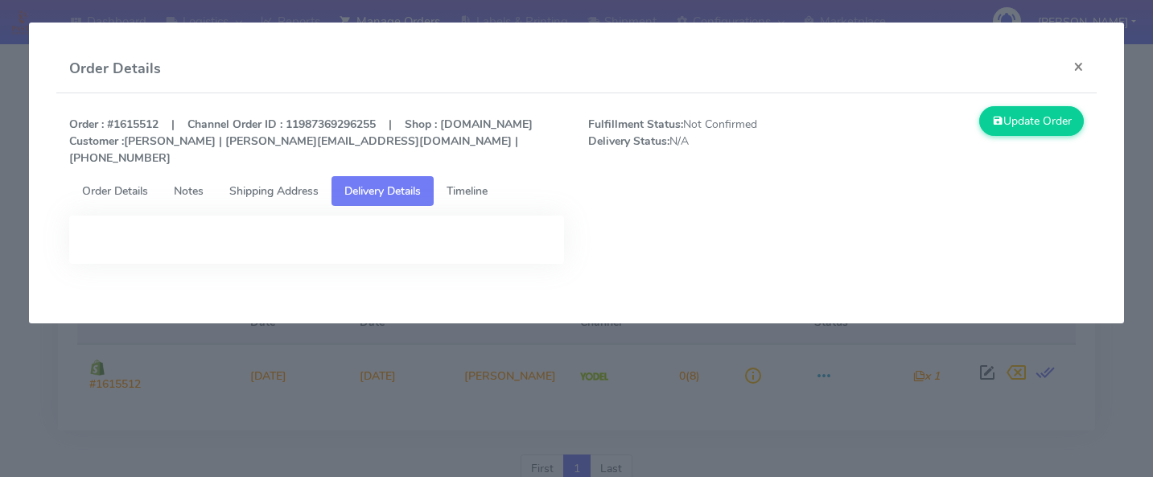
click at [323, 189] on link "Shipping Address" at bounding box center [273, 191] width 115 height 30
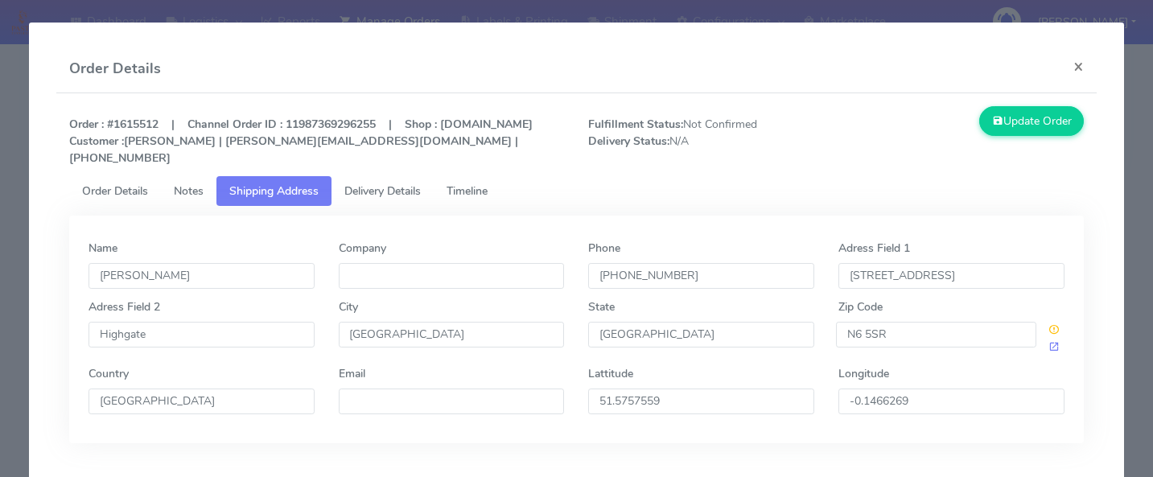
click at [475, 191] on span "Timeline" at bounding box center [466, 190] width 41 height 15
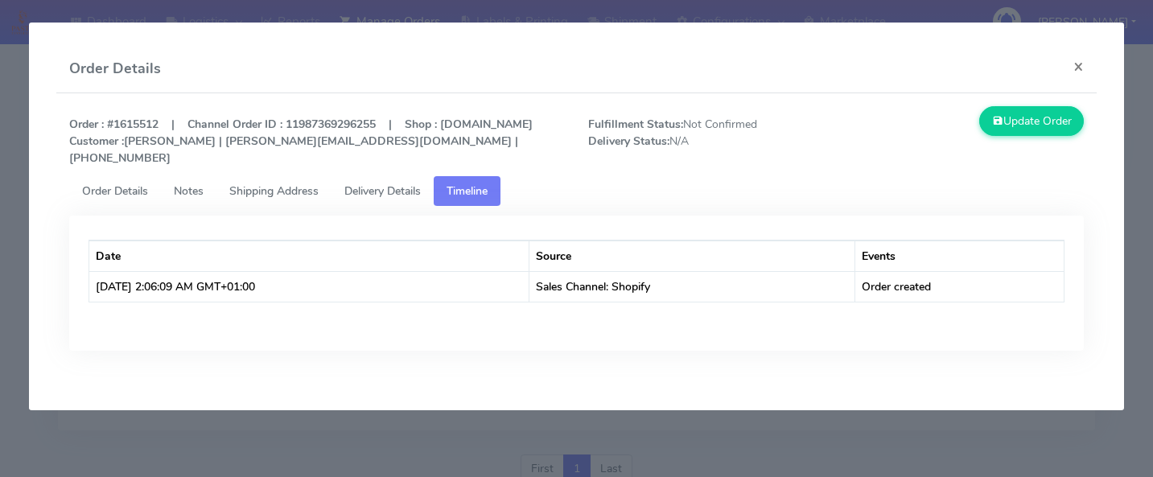
click at [1141, 290] on modal-container "Order Details × Order : #1615512 | Channel Order ID : 11987369296255 | Shop : […" at bounding box center [576, 238] width 1153 height 477
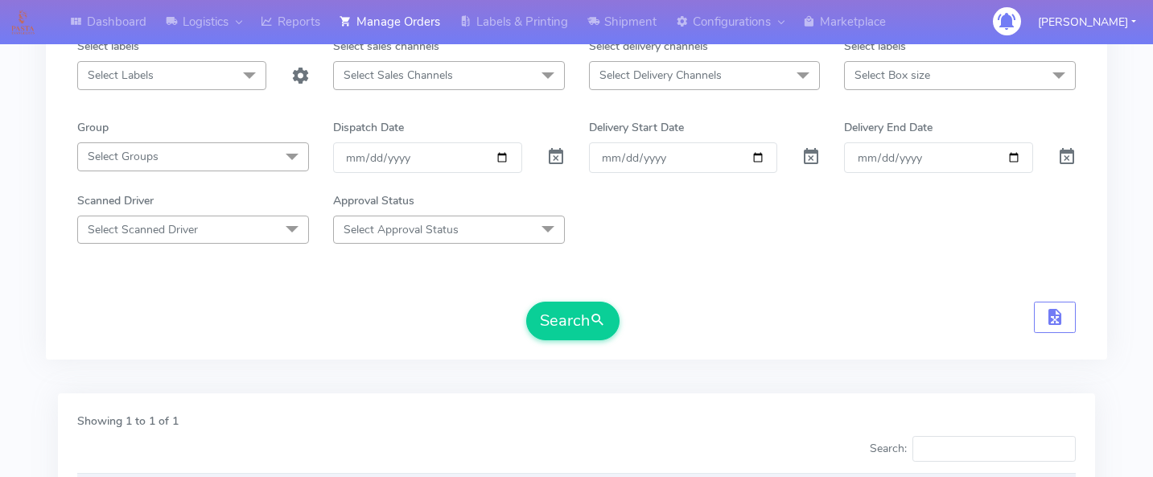
scroll to position [0, 0]
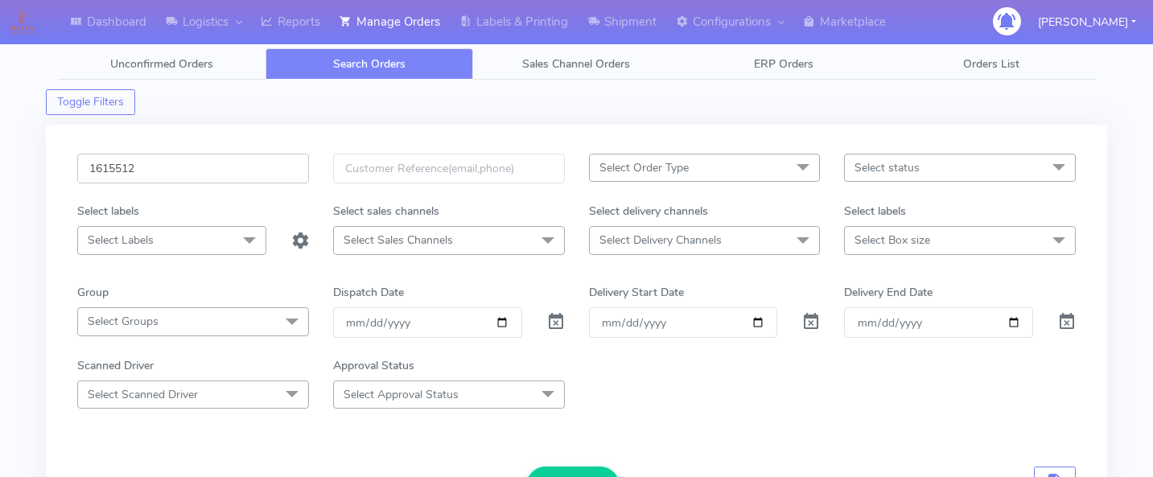
click at [198, 172] on input "1615512" at bounding box center [193, 169] width 232 height 30
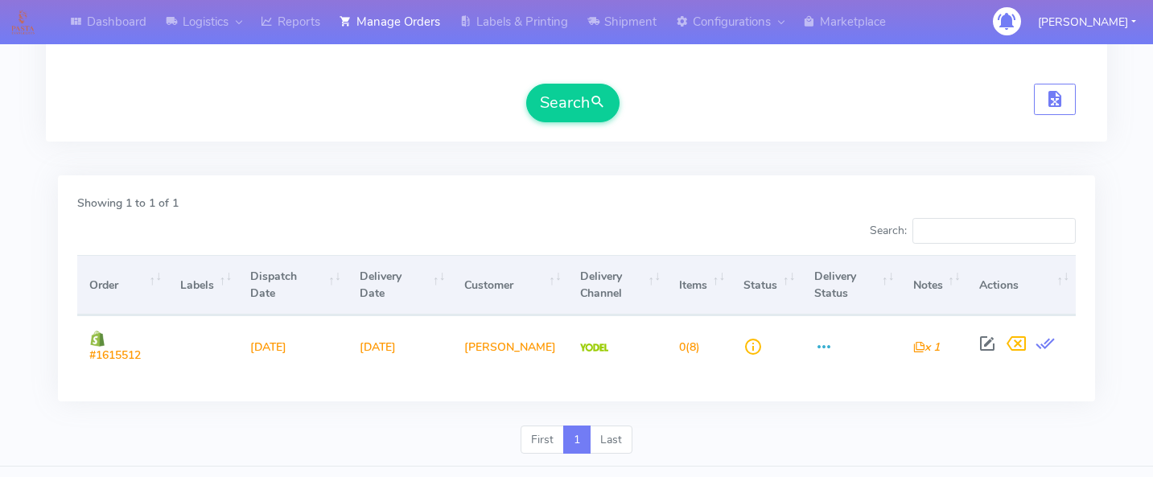
scroll to position [385, 0]
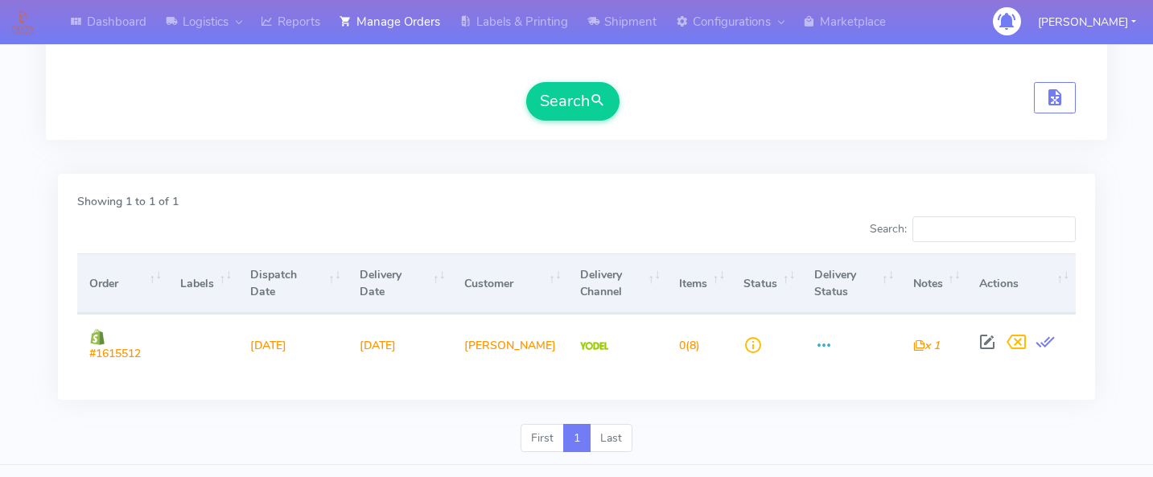
click at [1100, 241] on div "Showing 1 to 1 of 1 Search: Order Labels Dispatch Date Delivery Date Customer D…" at bounding box center [576, 299] width 1061 height 250
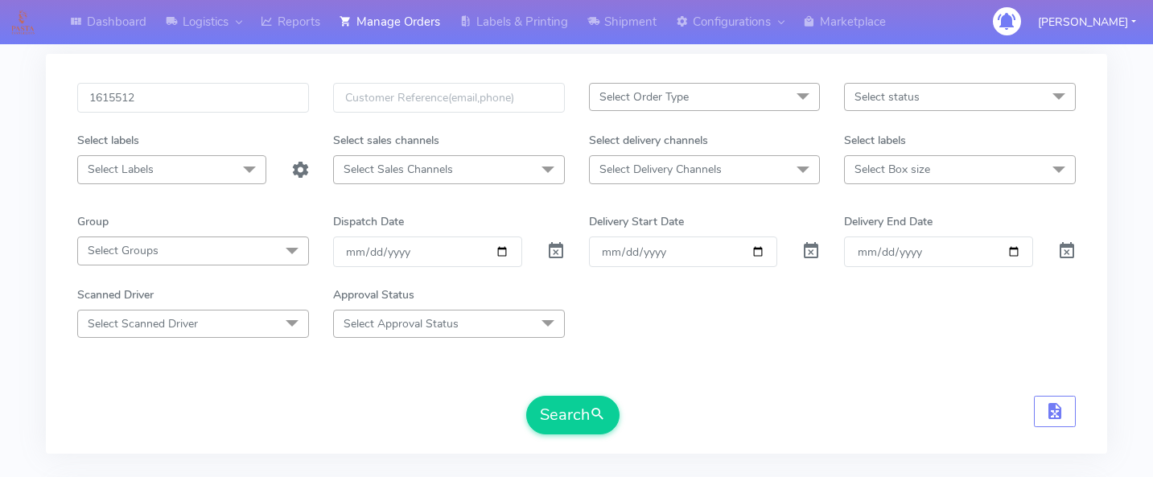
scroll to position [0, 0]
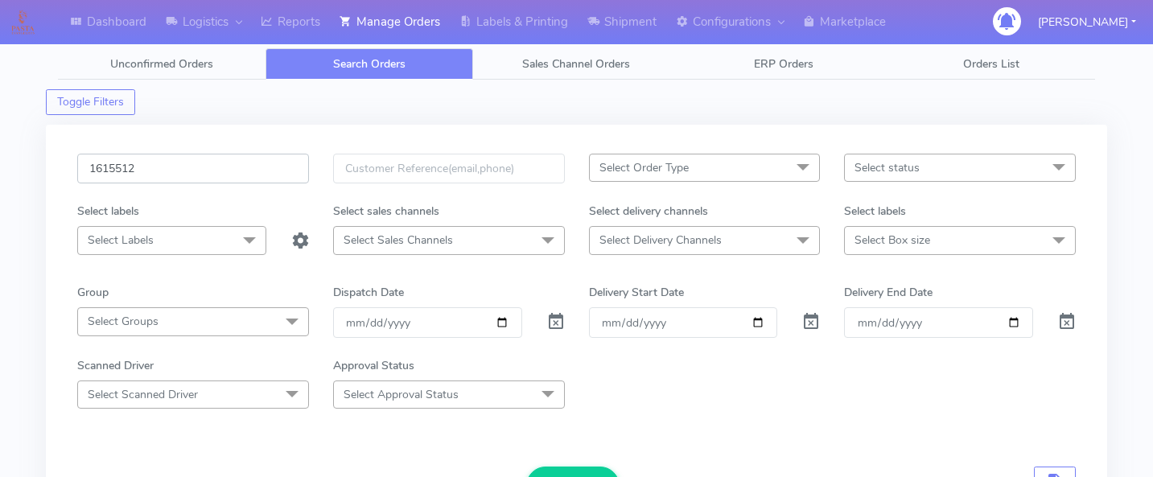
click at [208, 161] on input "1615512" at bounding box center [193, 169] width 232 height 30
paste input "1615512"
type input "1615512"
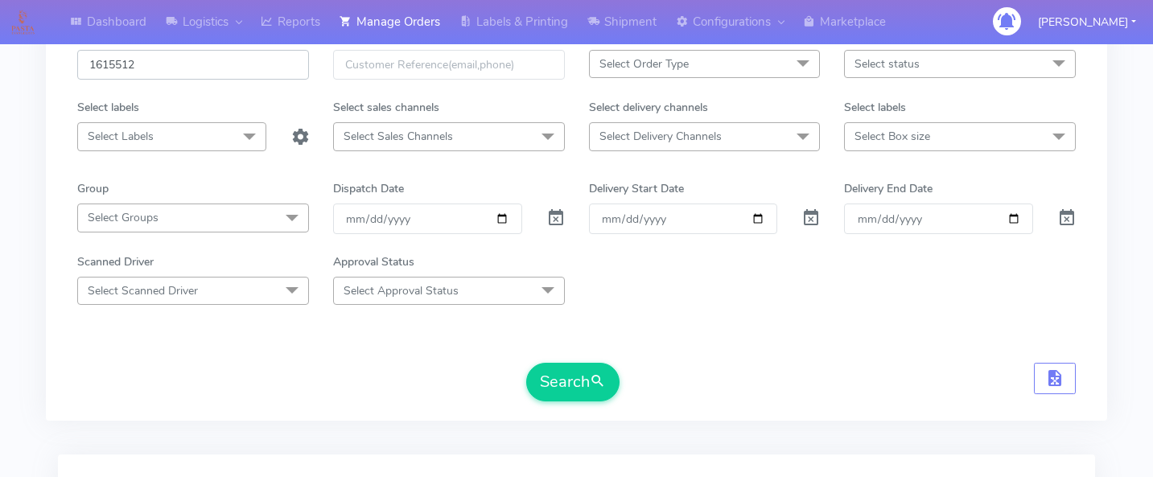
scroll to position [170, 0]
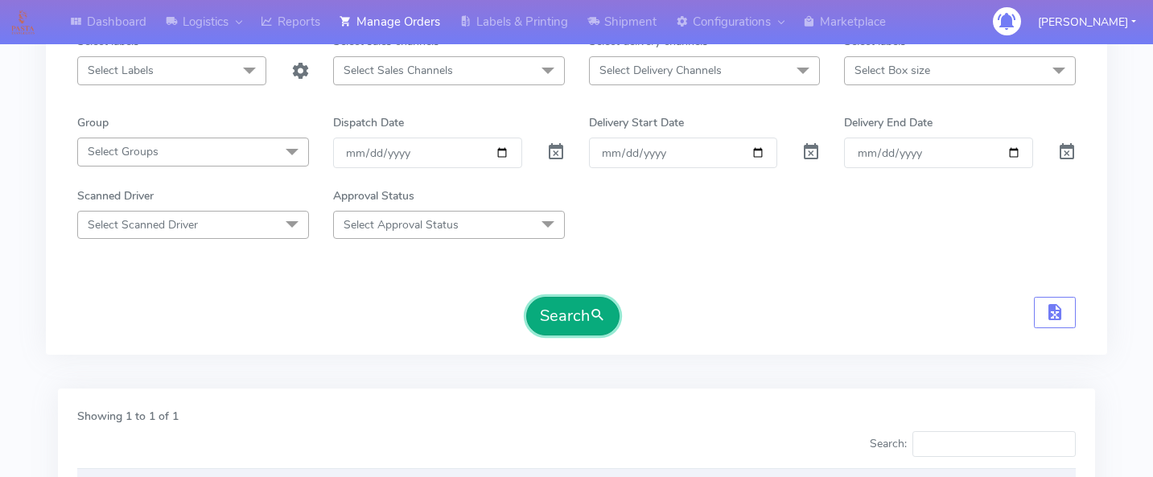
click at [557, 321] on button "Search" at bounding box center [572, 316] width 93 height 39
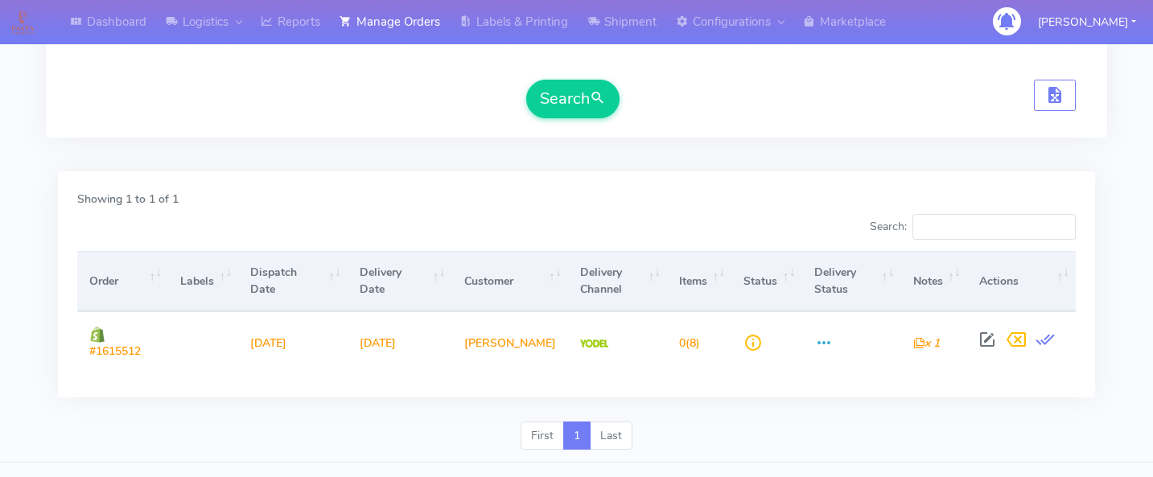
scroll to position [388, 0]
